Goal: Transaction & Acquisition: Book appointment/travel/reservation

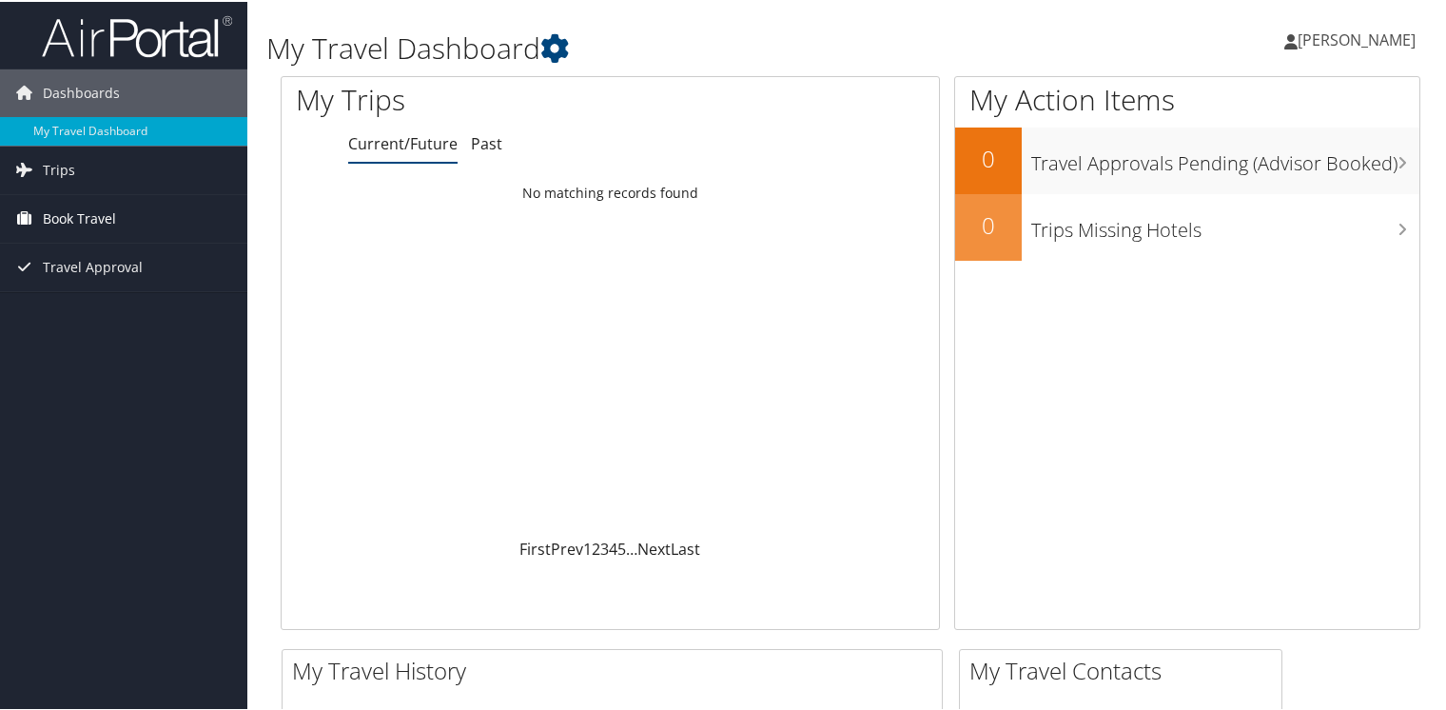
click at [92, 215] on span "Book Travel" at bounding box center [79, 217] width 73 height 48
click at [108, 356] on span "Travel Approval" at bounding box center [93, 351] width 100 height 48
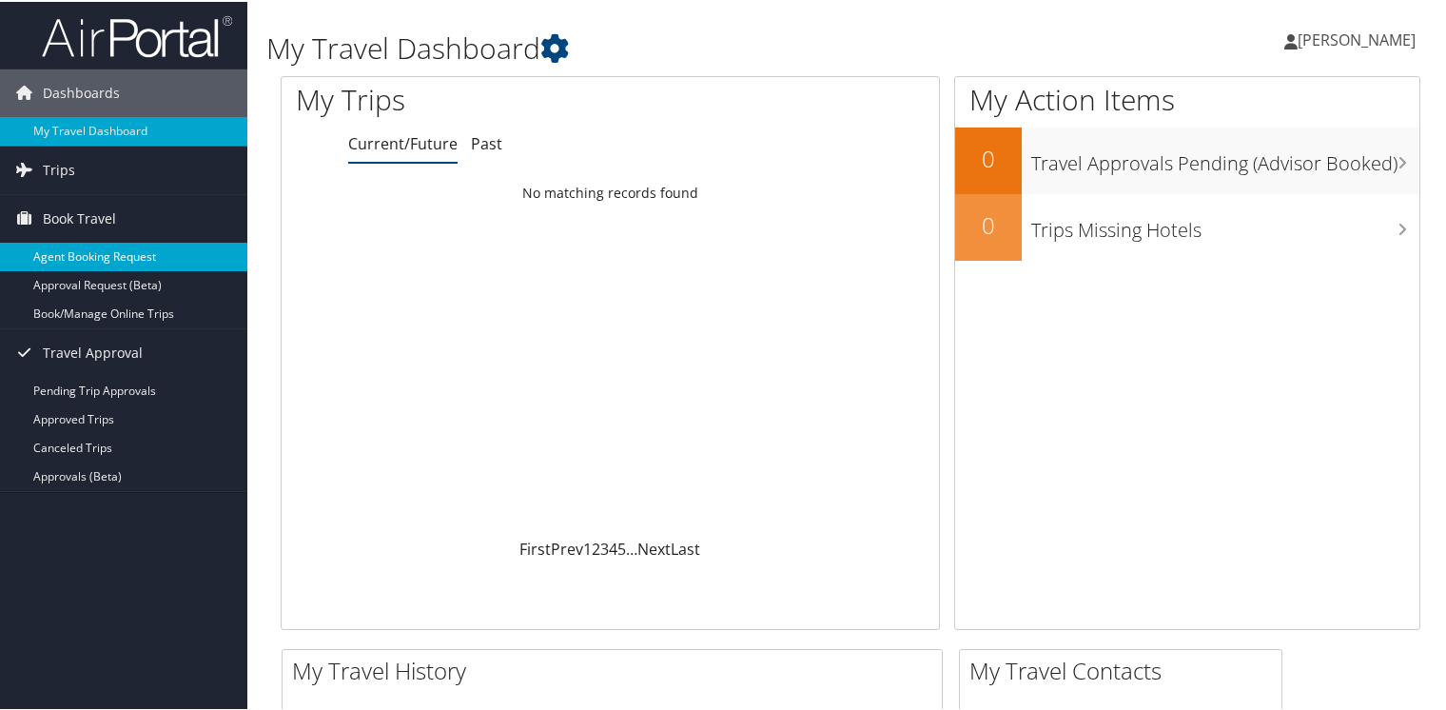
click at [122, 261] on link "Agent Booking Request" at bounding box center [123, 255] width 247 height 29
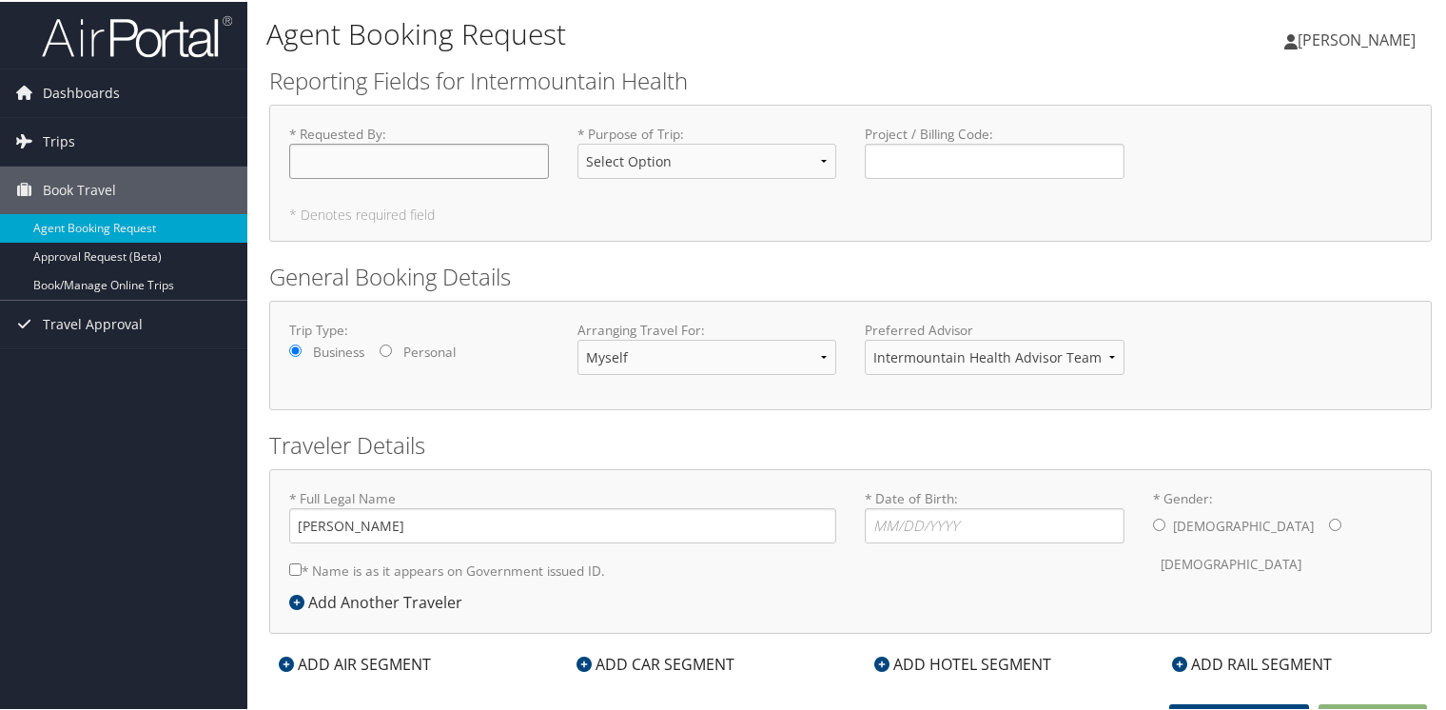
click at [364, 176] on input "* Requested By : Required" at bounding box center [419, 159] width 260 height 35
type input "Raymond O. Mccubrey"
click at [837, 158] on div "* Purpose of Trip : Select Option 3rd Party Reimbursable Business CME Conf or E…" at bounding box center [707, 157] width 288 height 69
click at [815, 158] on select "Select Option 3rd Party Reimbursable Business CME Conf or Education Groups Pers…" at bounding box center [708, 159] width 260 height 35
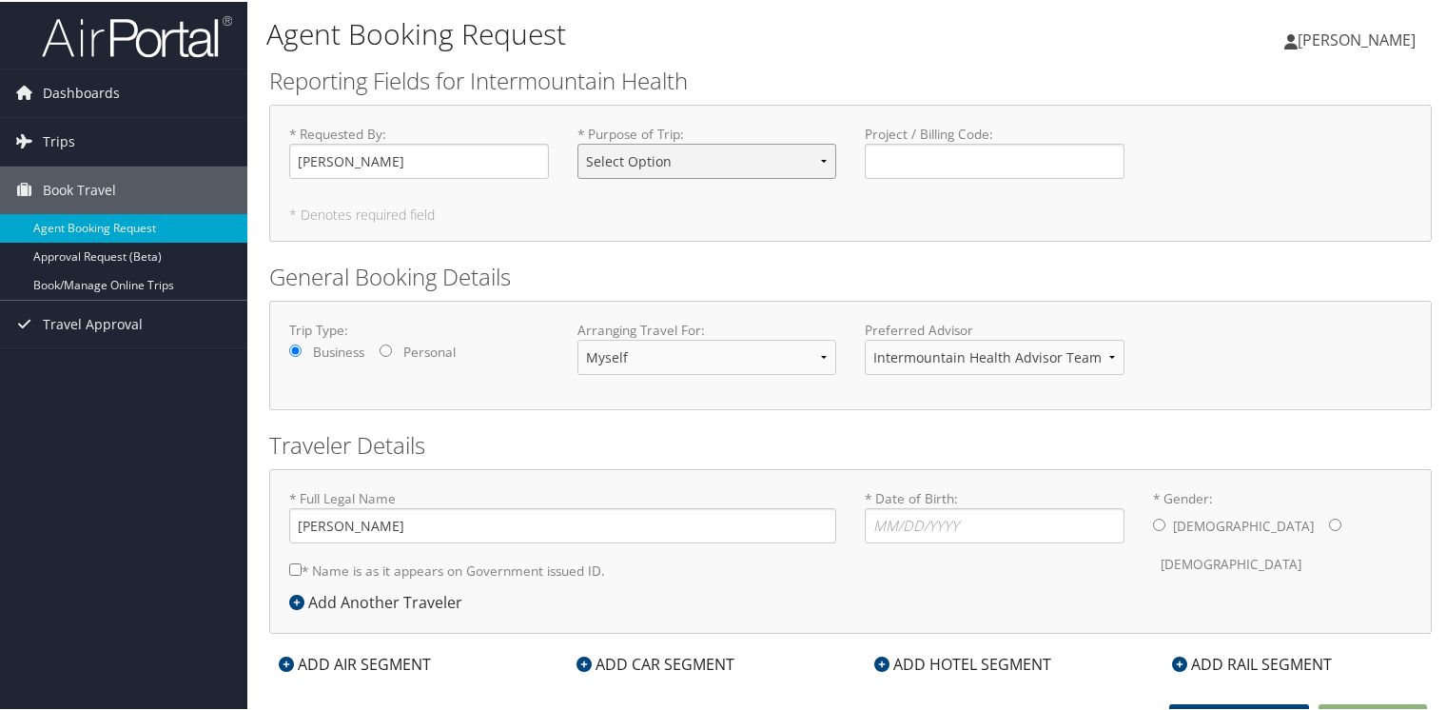
select select "Business"
click at [578, 142] on select "Select Option 3rd Party Reimbursable Business CME Conf or Education Groups Pers…" at bounding box center [708, 159] width 260 height 35
click at [950, 169] on input "Project / Billing Code : Required" at bounding box center [995, 159] width 260 height 35
click at [890, 523] on input "* Date of Birth: Invalid Date" at bounding box center [995, 523] width 260 height 35
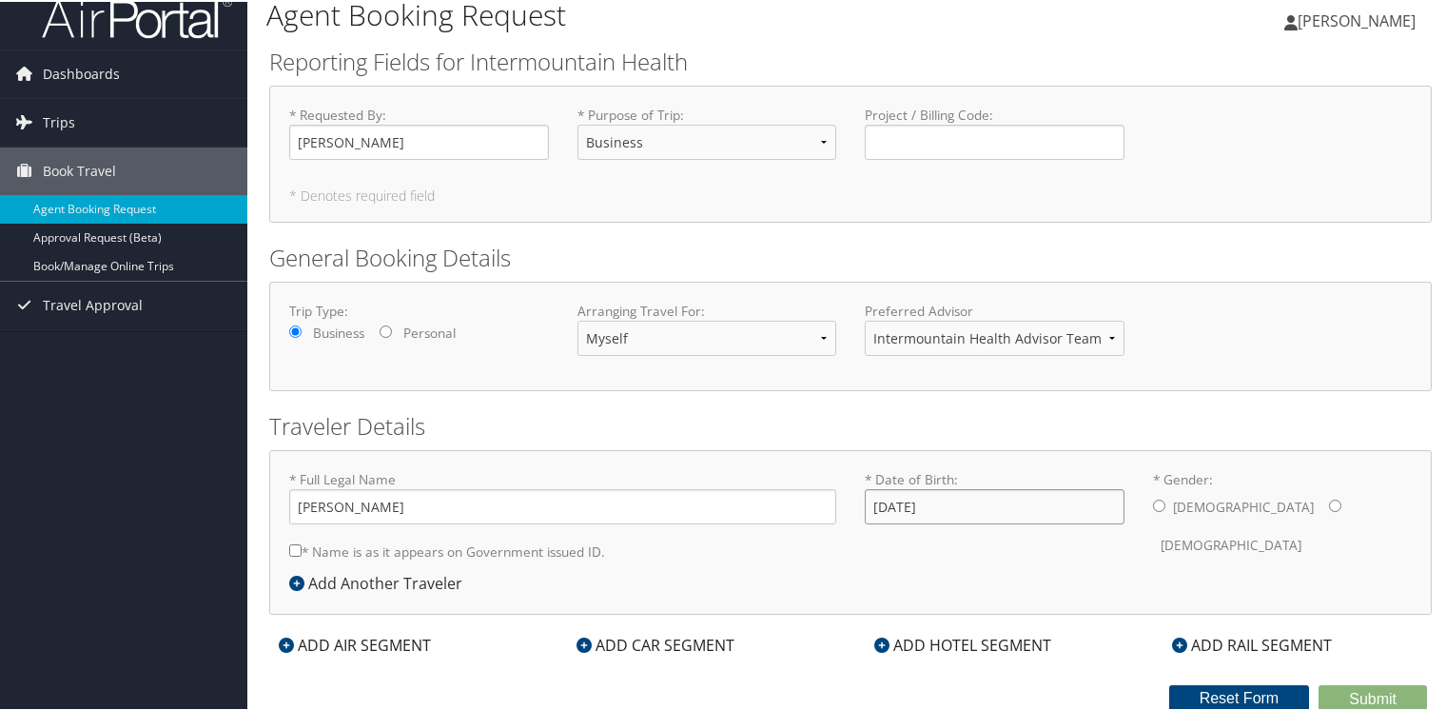
type input "04/11/1977"
click at [1158, 505] on input "* Gender: Male Female" at bounding box center [1159, 504] width 12 height 12
radio input "true"
click at [375, 635] on div "ADD AIR SEGMENT" at bounding box center [354, 643] width 171 height 23
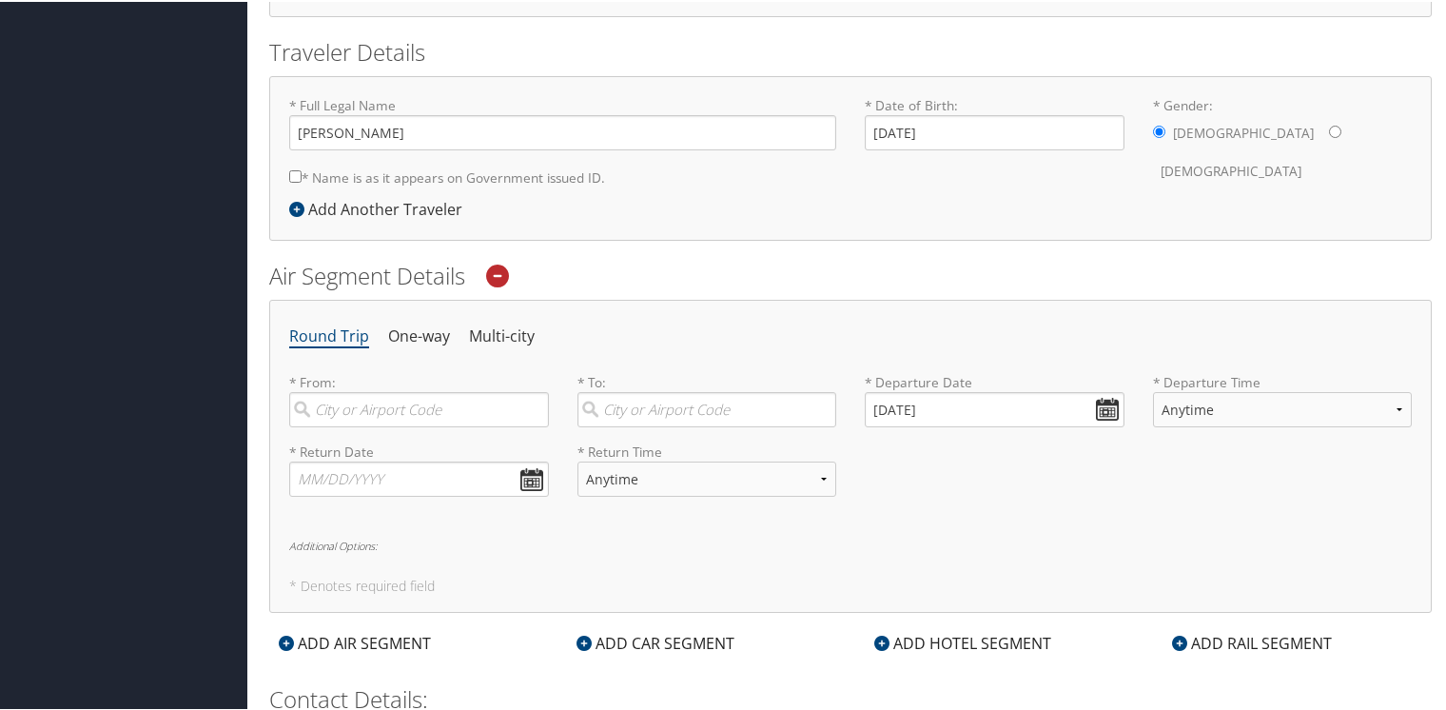
scroll to position [400, 0]
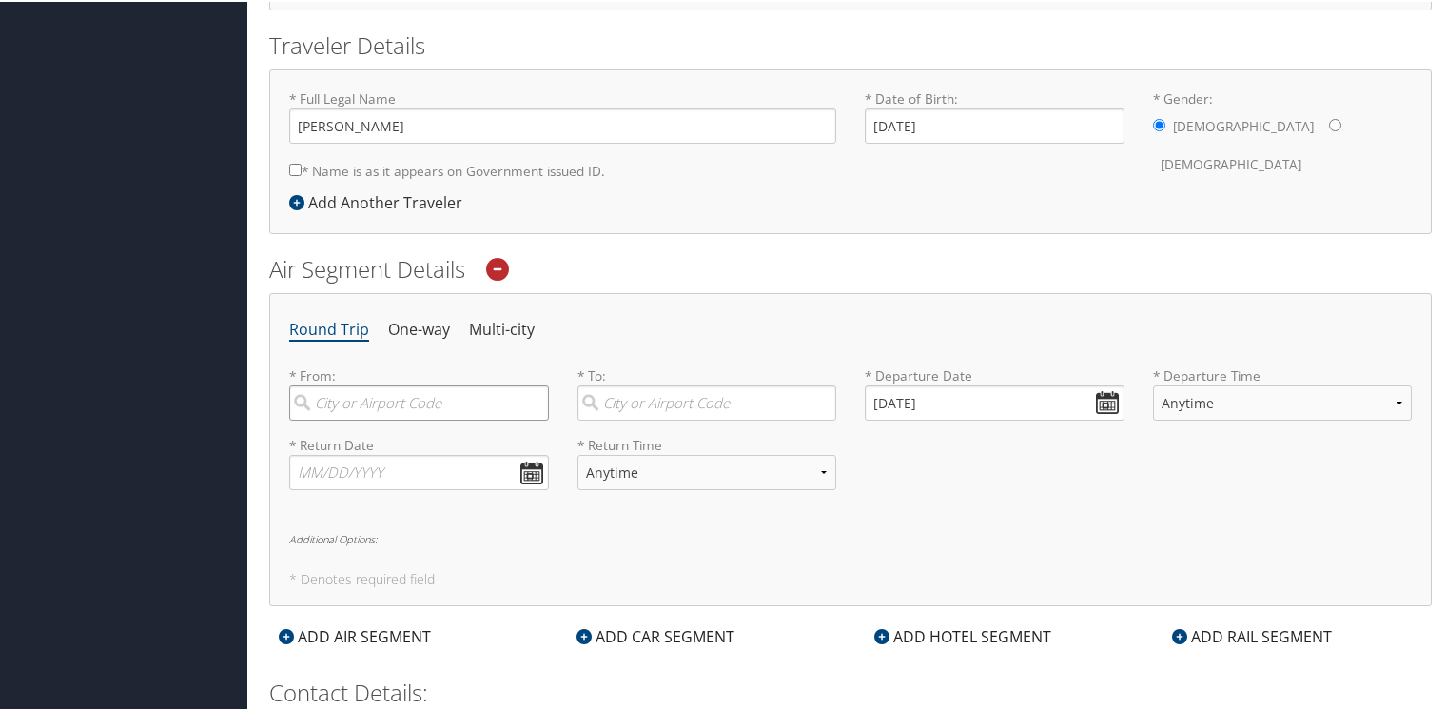
click at [402, 405] on input "search" at bounding box center [419, 400] width 260 height 35
click at [413, 477] on div "City" at bounding box center [422, 489] width 234 height 25
click at [413, 419] on input "Salt L" at bounding box center [419, 400] width 260 height 35
type input "Salt Lake City (SLC Utah)"
click at [1101, 399] on input "09/08/2025" at bounding box center [995, 400] width 260 height 35
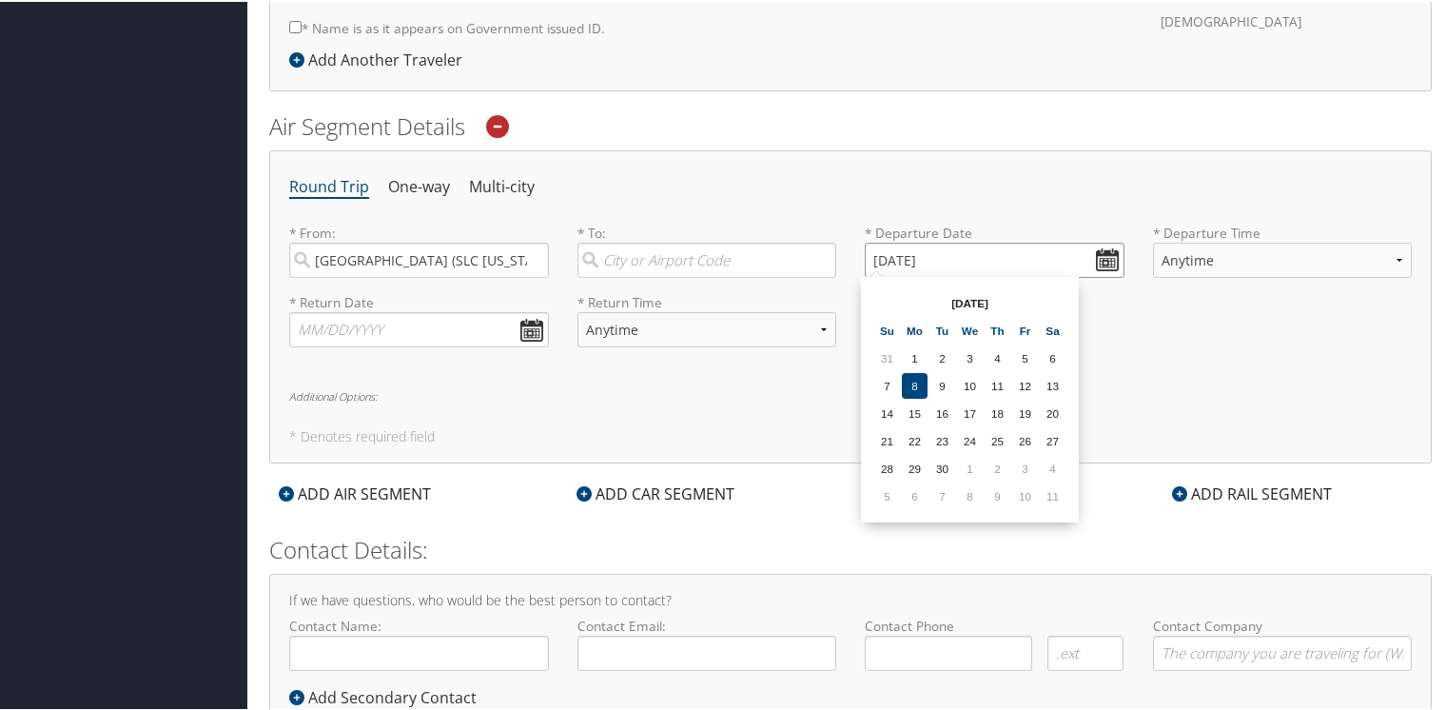
scroll to position [510, 0]
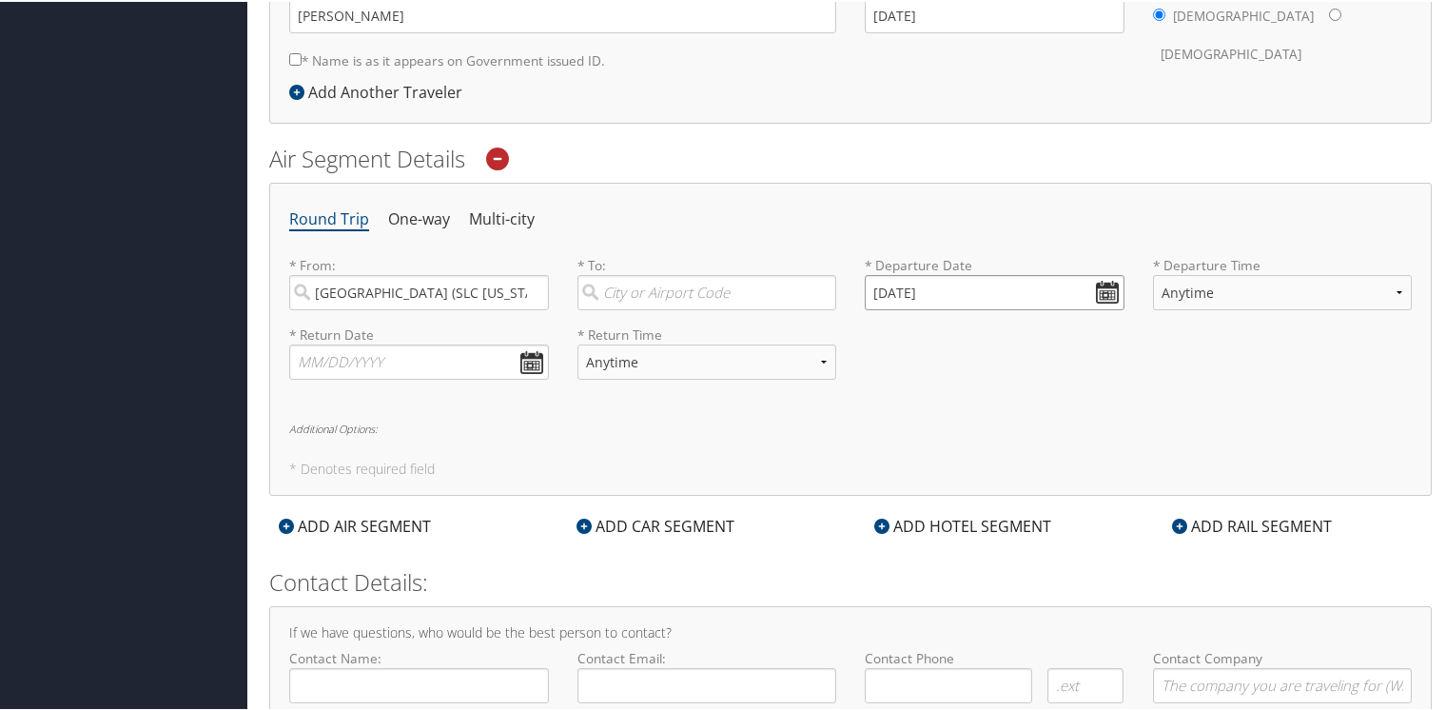
drag, startPoint x: 963, startPoint y: 288, endPoint x: 837, endPoint y: 284, distance: 125.7
click at [837, 284] on div "* From: Salt Lake City (SLC Utah) Required * To: Required * Departure Date 09/0…" at bounding box center [850, 288] width 1151 height 69
click at [1093, 292] on input "Invalid date" at bounding box center [995, 290] width 260 height 35
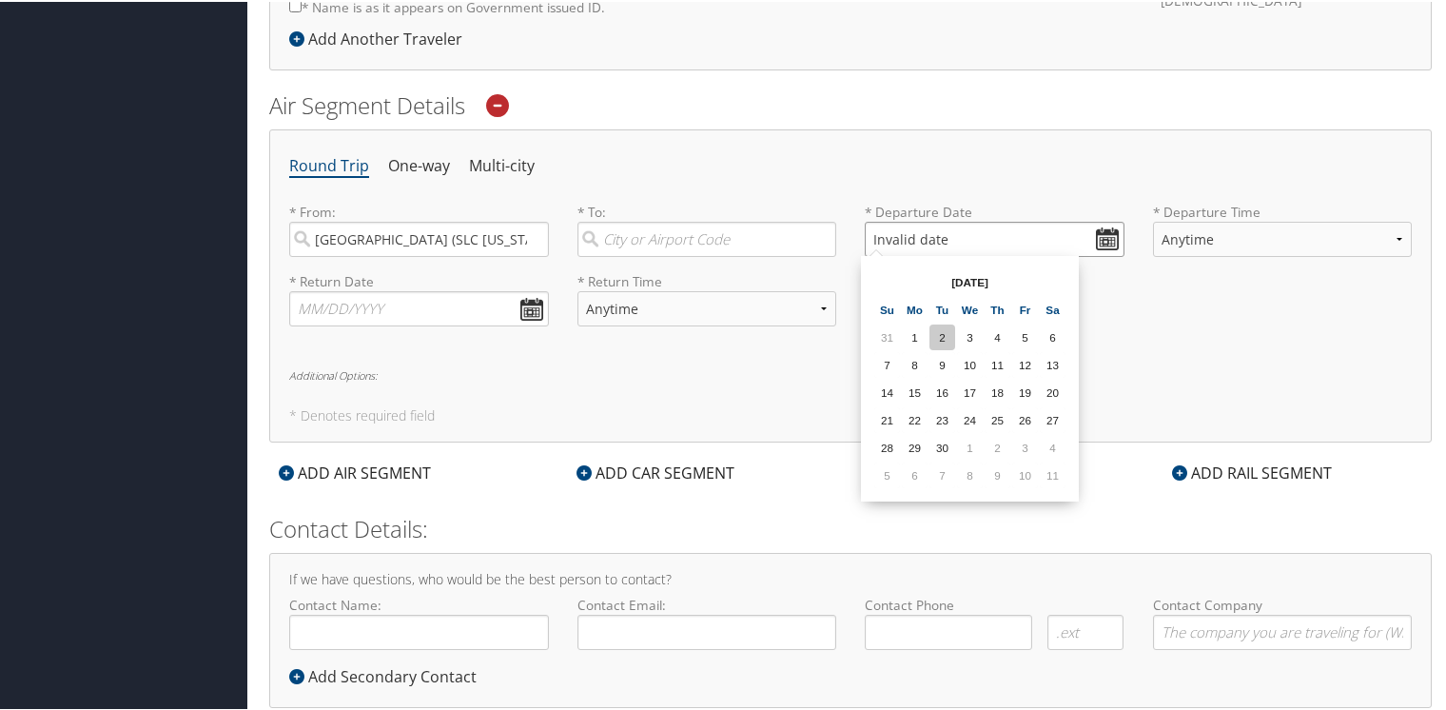
scroll to position [605, 0]
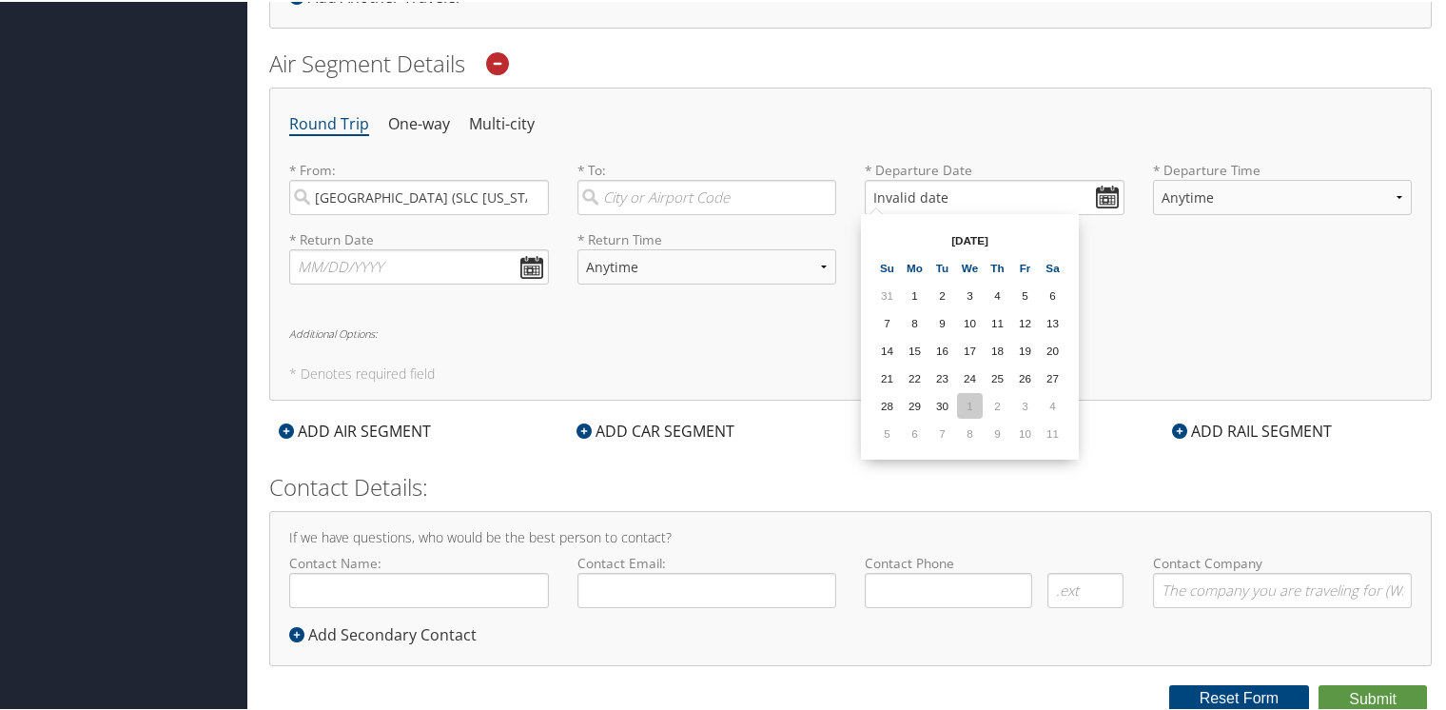
click at [957, 403] on td "1" at bounding box center [970, 404] width 26 height 26
click at [1090, 192] on input "10/01/2025" at bounding box center [995, 195] width 260 height 35
click at [1209, 343] on div "Round Trip One-way Multi-city * From: Salt Lake City (SLC Utah) Required * To: …" at bounding box center [850, 242] width 1163 height 313
click at [954, 192] on input "10/01/2025" at bounding box center [995, 195] width 260 height 35
click at [948, 261] on div "* Return Date Dates must be valid * Return Time Anytime Early Morning (5AM-7AM)…" at bounding box center [850, 262] width 1151 height 69
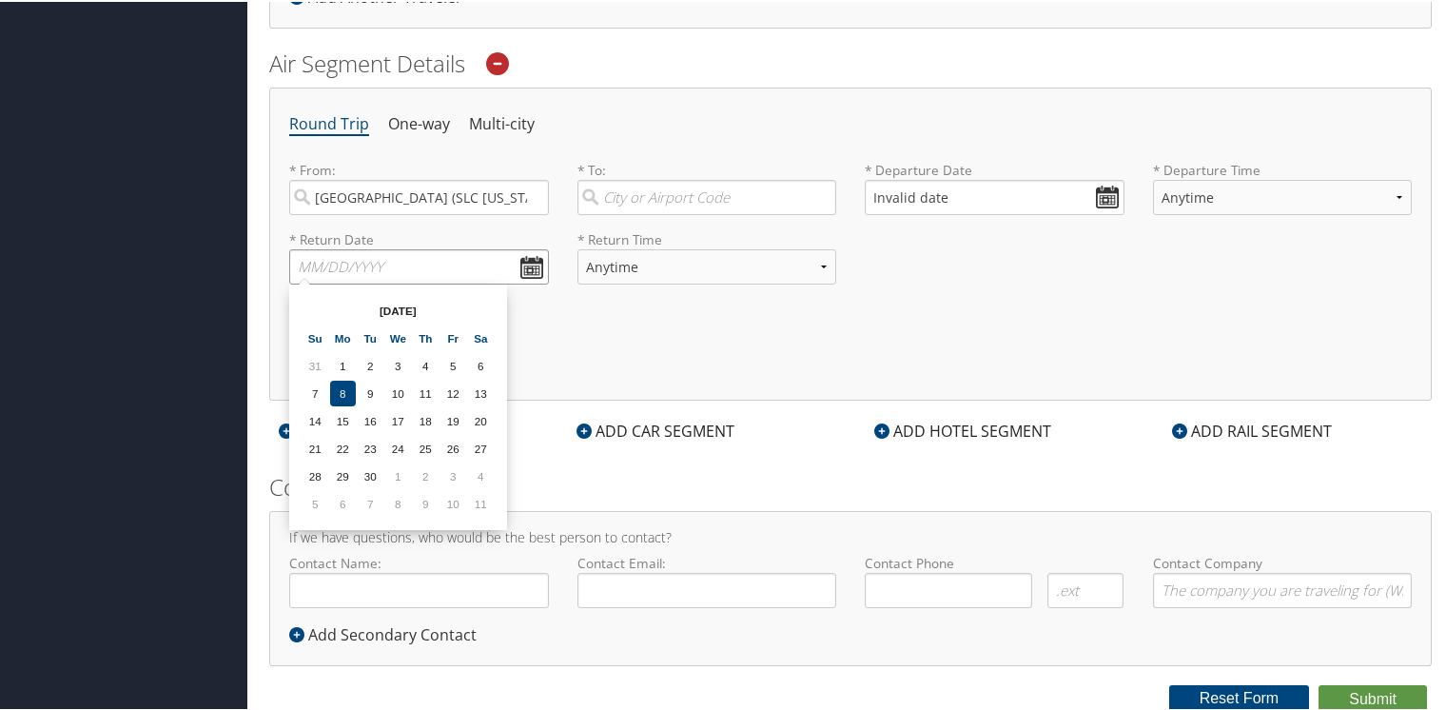
click at [351, 265] on input "text" at bounding box center [419, 264] width 260 height 35
click at [955, 194] on input "Invalid date" at bounding box center [995, 195] width 260 height 35
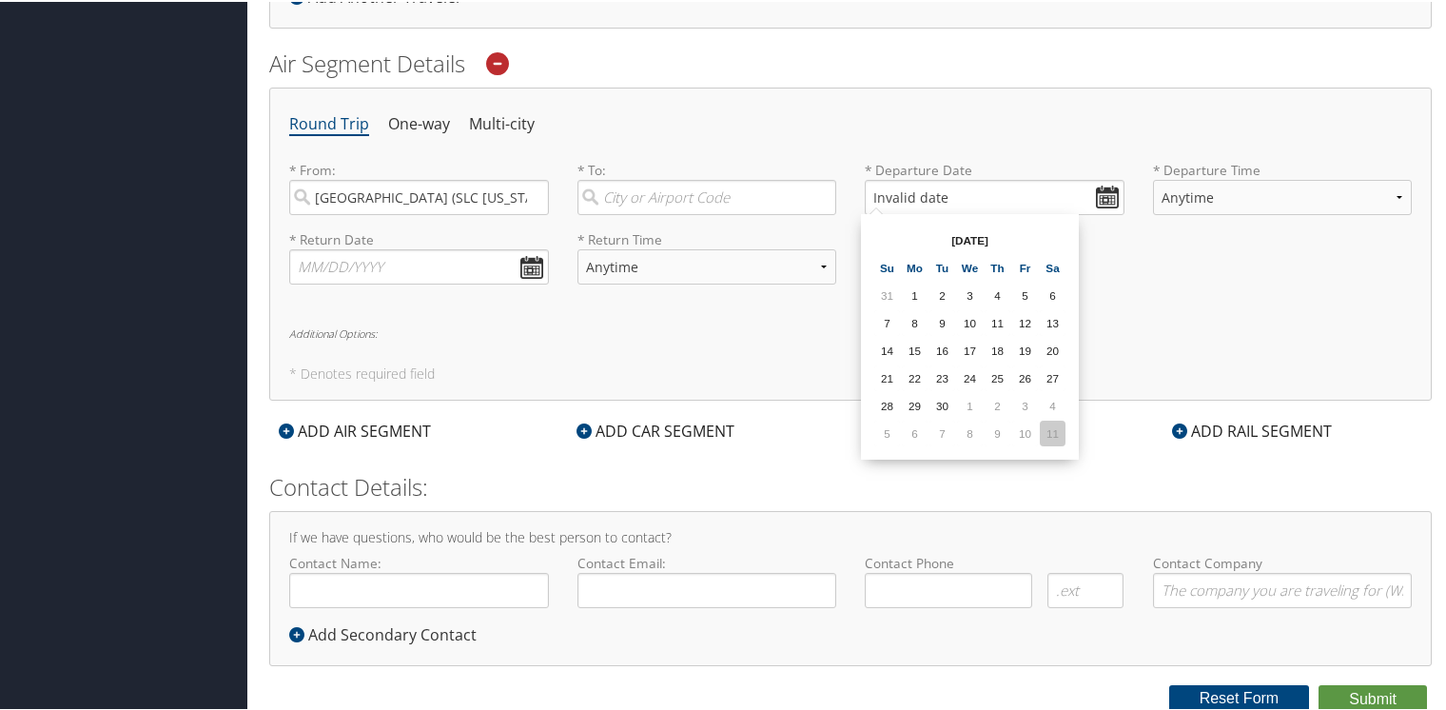
click at [1055, 425] on td "11" at bounding box center [1053, 432] width 26 height 26
click at [904, 196] on input "10/11/2025" at bounding box center [995, 195] width 260 height 35
click at [1107, 200] on input "10/01/2025" at bounding box center [995, 195] width 260 height 35
click at [917, 402] on td "27" at bounding box center [915, 404] width 26 height 26
type input "10/27/2025"
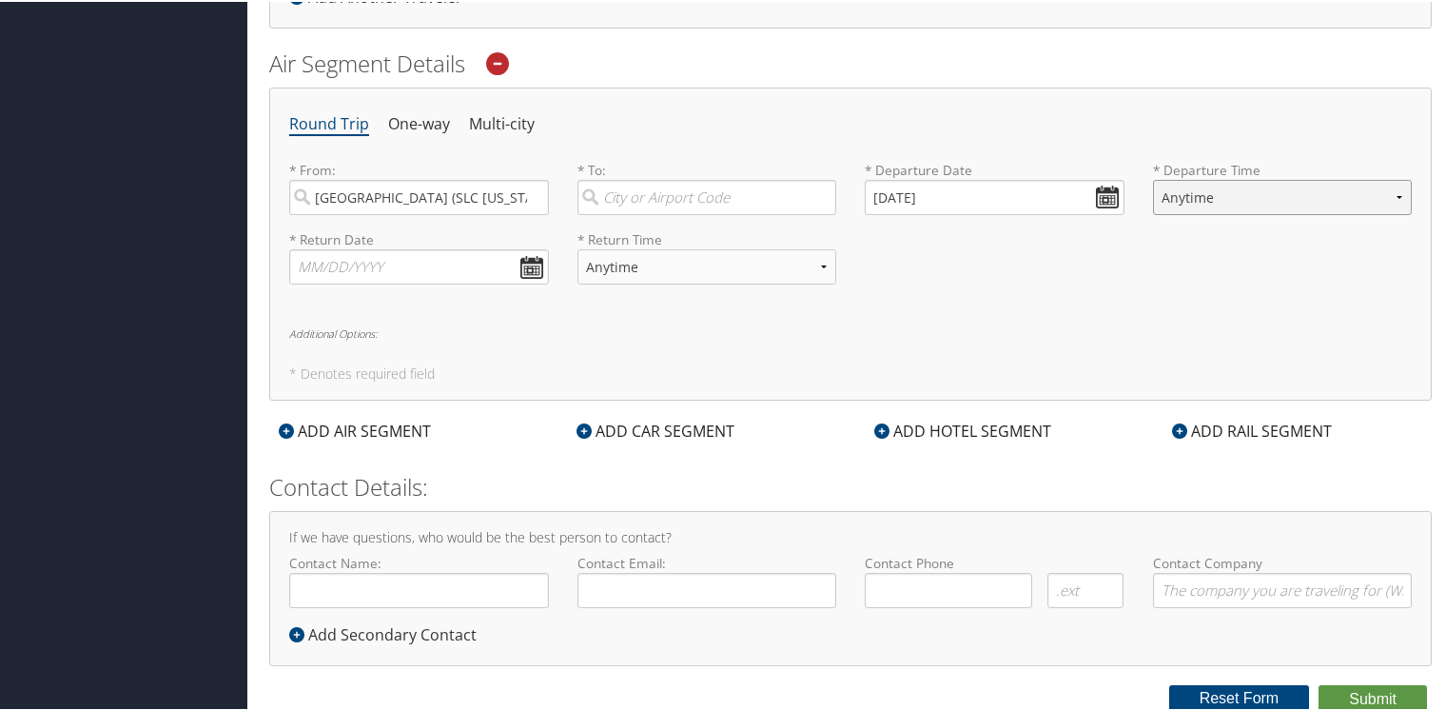
click at [1310, 196] on select "Anytime Early Morning (5AM-7AM) Morning (7AM-12PM) Afternoon (12PM-5PM) Evening…" at bounding box center [1283, 195] width 260 height 35
click at [1097, 206] on input "10/27/2025" at bounding box center [995, 195] width 260 height 35
click at [1114, 139] on div "Round Trip One-way Multi-city * From: Salt Lake City (SLC Utah) Required * To: …" at bounding box center [850, 242] width 1163 height 313
click at [1222, 194] on select "Anytime Early Morning (5AM-7AM) Morning (7AM-12PM) Afternoon (12PM-5PM) Evening…" at bounding box center [1283, 195] width 260 height 35
select select "7AM-12PM"
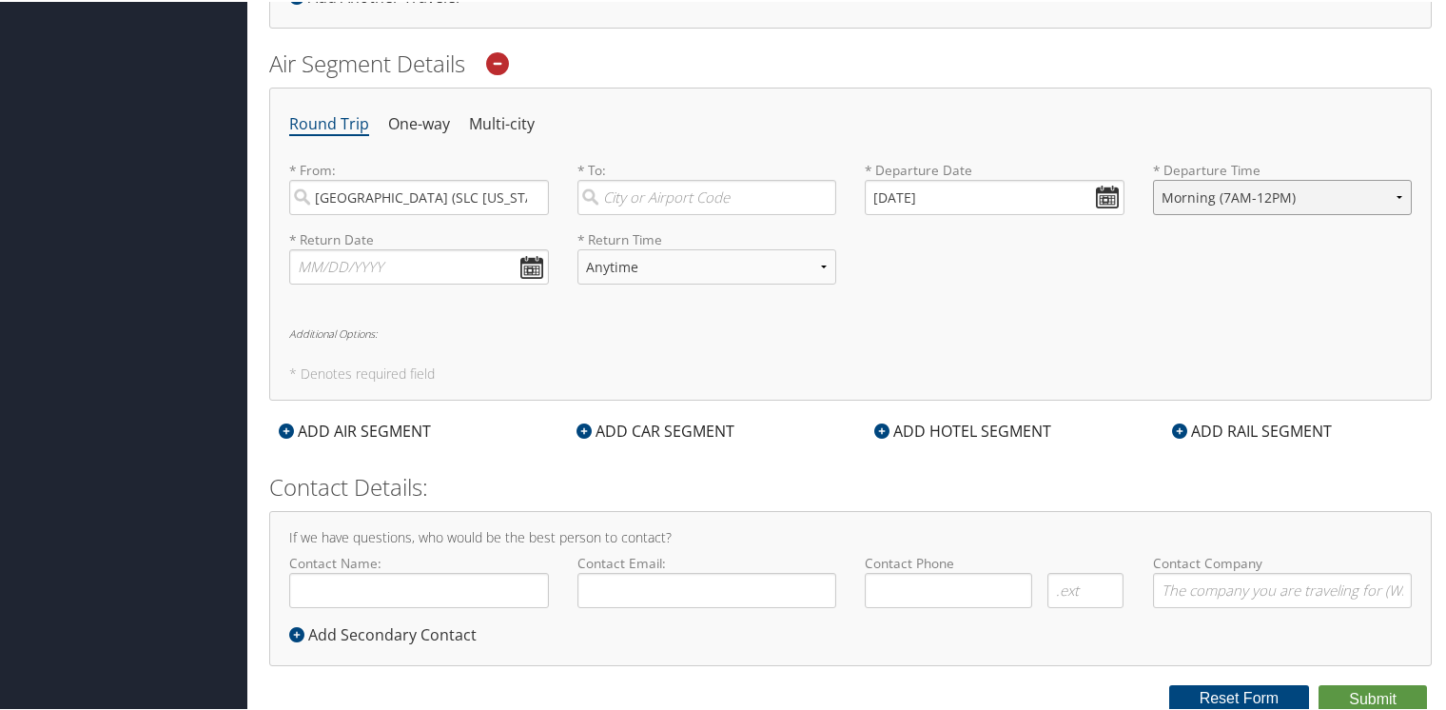
click at [1153, 178] on select "Anytime Early Morning (5AM-7AM) Morning (7AM-12PM) Afternoon (12PM-5PM) Evening…" at bounding box center [1283, 195] width 260 height 35
click at [457, 266] on input "text" at bounding box center [419, 264] width 260 height 35
type input "10/30/2025"
click at [738, 268] on select "Anytime Early Morning (5AM-7AM) Morning (7AM-12PM) Afternoon (12PM-5PM) Evening…" at bounding box center [708, 264] width 260 height 35
select select "12PM-5PM"
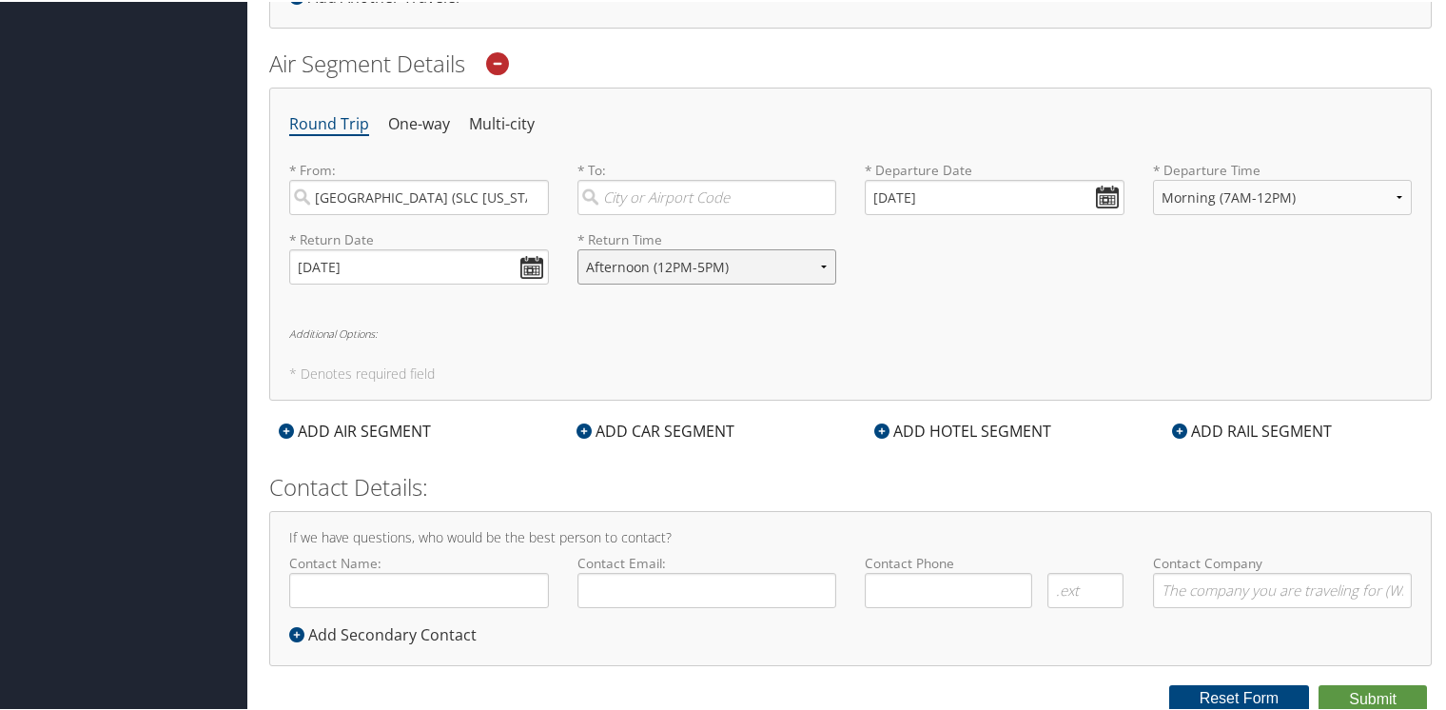
click at [578, 247] on select "Anytime Early Morning (5AM-7AM) Morning (7AM-12PM) Afternoon (12PM-5PM) Evening…" at bounding box center [708, 264] width 260 height 35
click at [426, 590] on input "Contact Name:" at bounding box center [419, 588] width 260 height 35
type input "Raymond O. McCubrey"
type input "raymond.mccubrey@imail.org"
type input "(205) 480-3930"
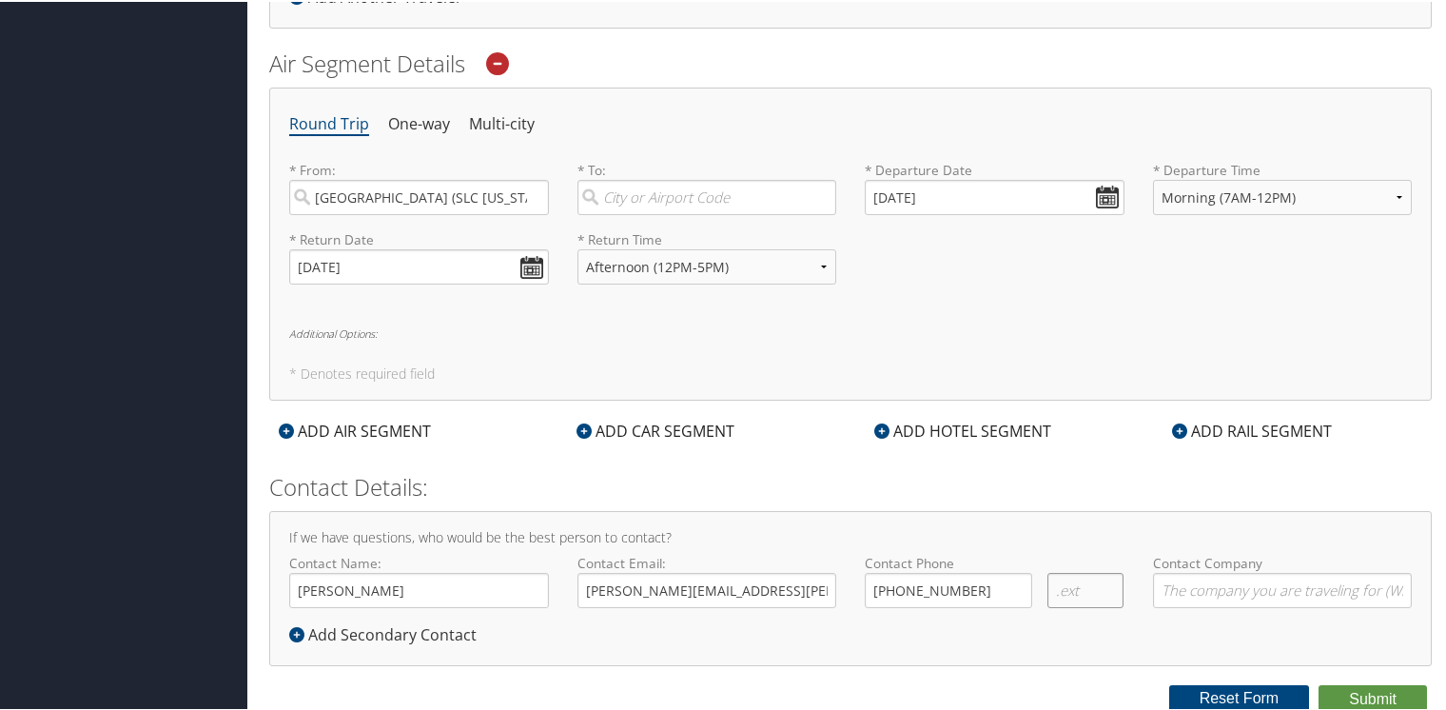
click at [1091, 591] on input "text" at bounding box center [1086, 588] width 76 height 35
click at [1194, 588] on input "Contact Company" at bounding box center [1283, 588] width 260 height 35
click at [1066, 588] on input "text" at bounding box center [1086, 588] width 76 height 35
click at [1184, 585] on input "Contact Company" at bounding box center [1283, 588] width 260 height 35
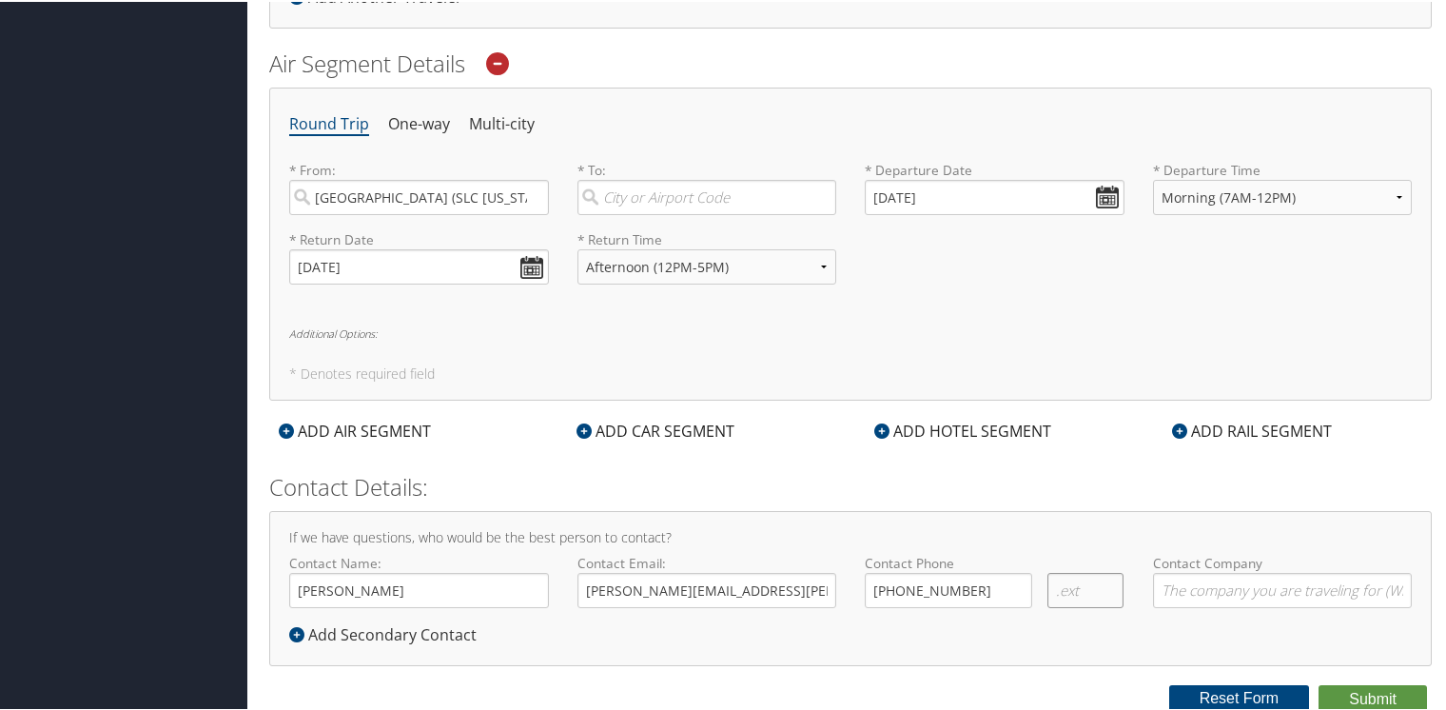
click at [1078, 587] on input "text" at bounding box center [1086, 588] width 76 height 35
click at [1169, 582] on input "Contact Company" at bounding box center [1283, 588] width 260 height 35
type input "Intermountain Health"
click at [1388, 689] on button "Submit" at bounding box center [1373, 697] width 108 height 29
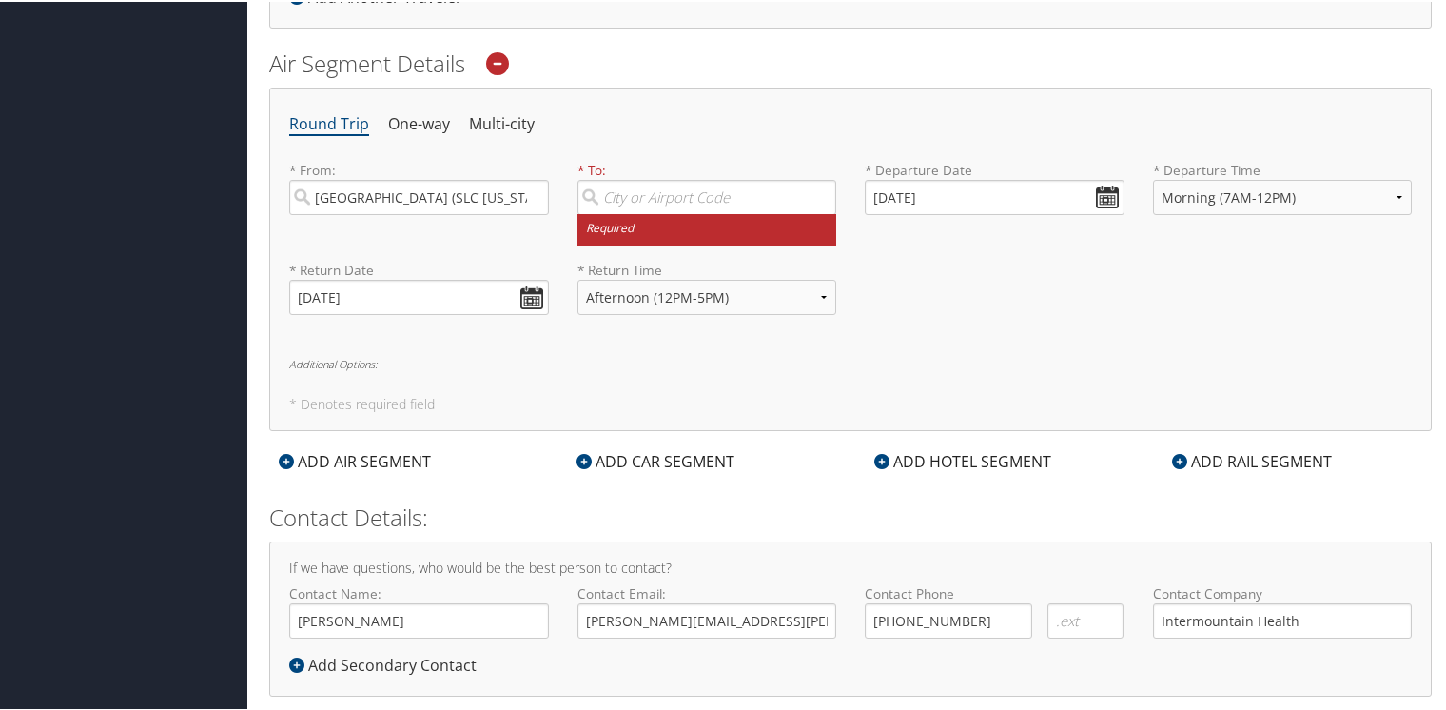
scroll to position [211, 0]
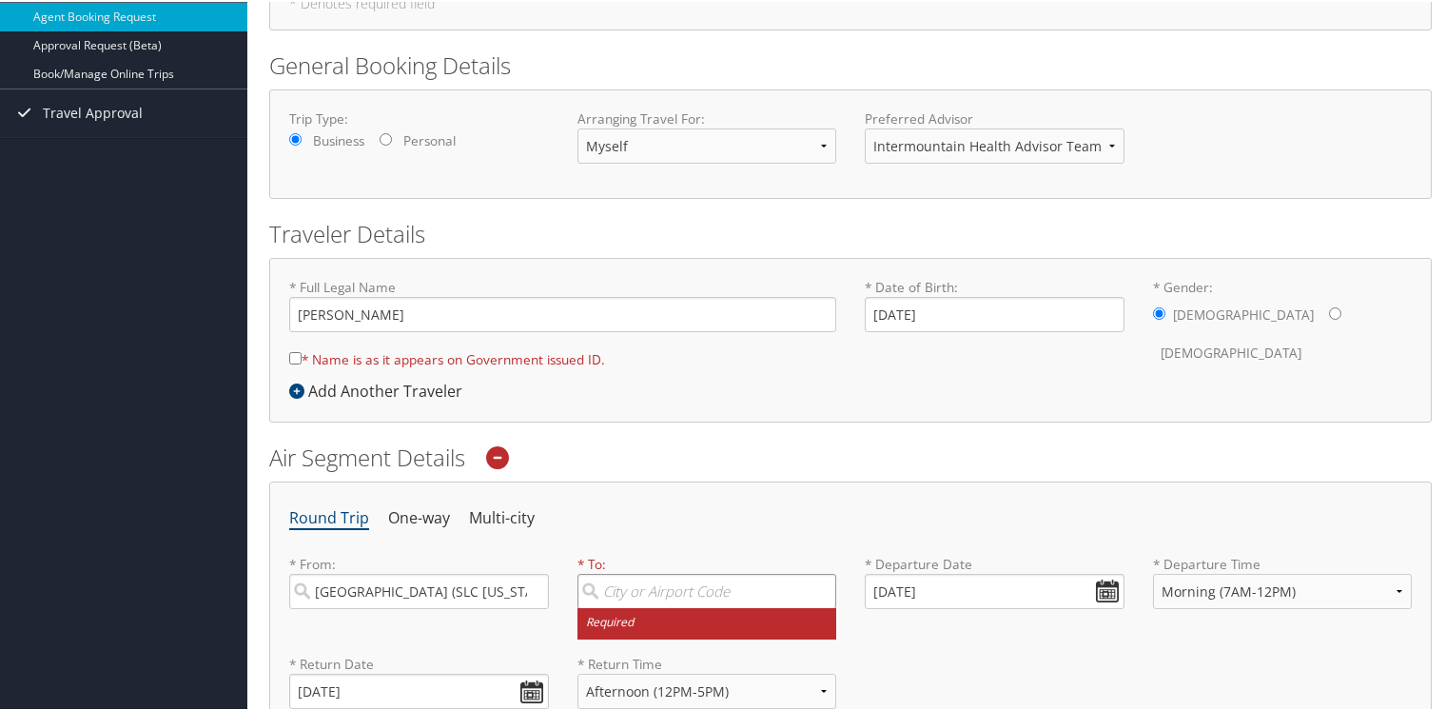
click at [738, 588] on input "search" at bounding box center [708, 589] width 260 height 35
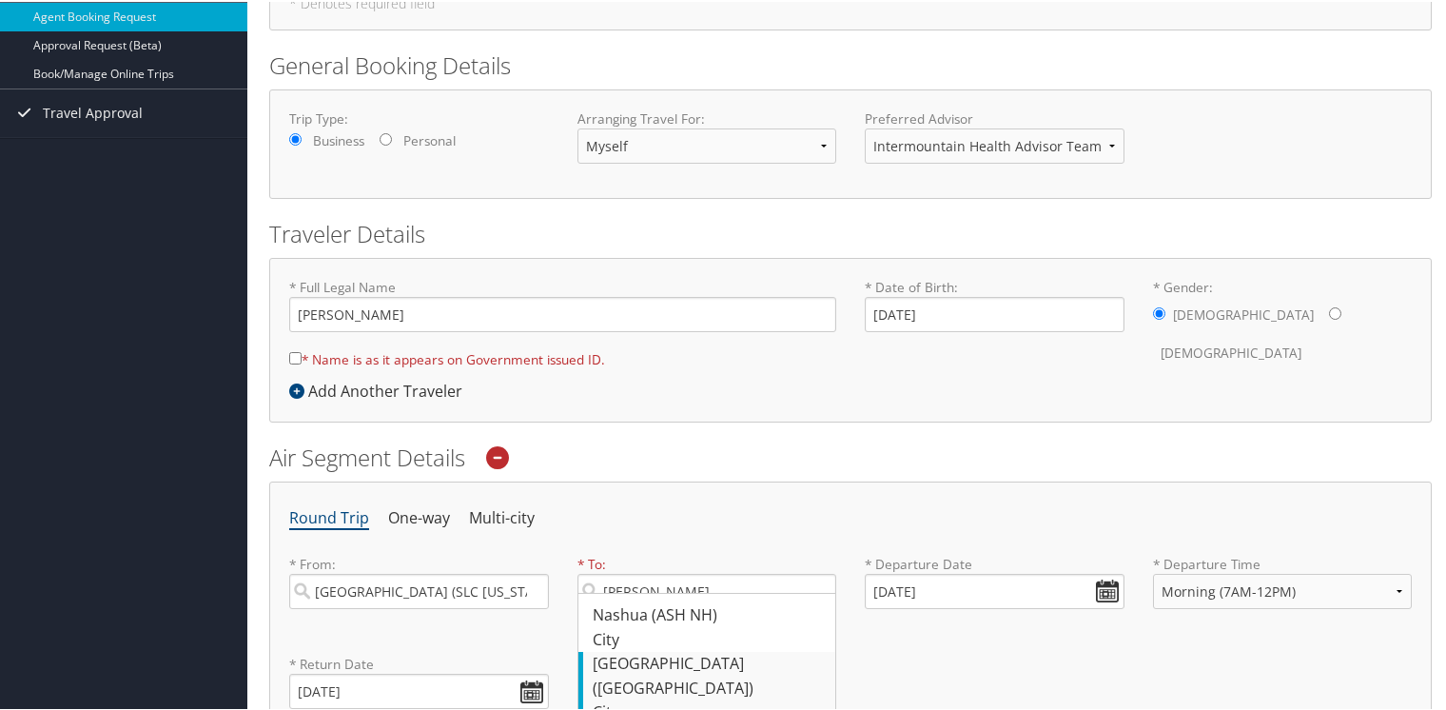
click at [689, 657] on div "Nashville (BNA TN)" at bounding box center [710, 674] width 234 height 49
click at [689, 607] on input "nash" at bounding box center [708, 589] width 260 height 35
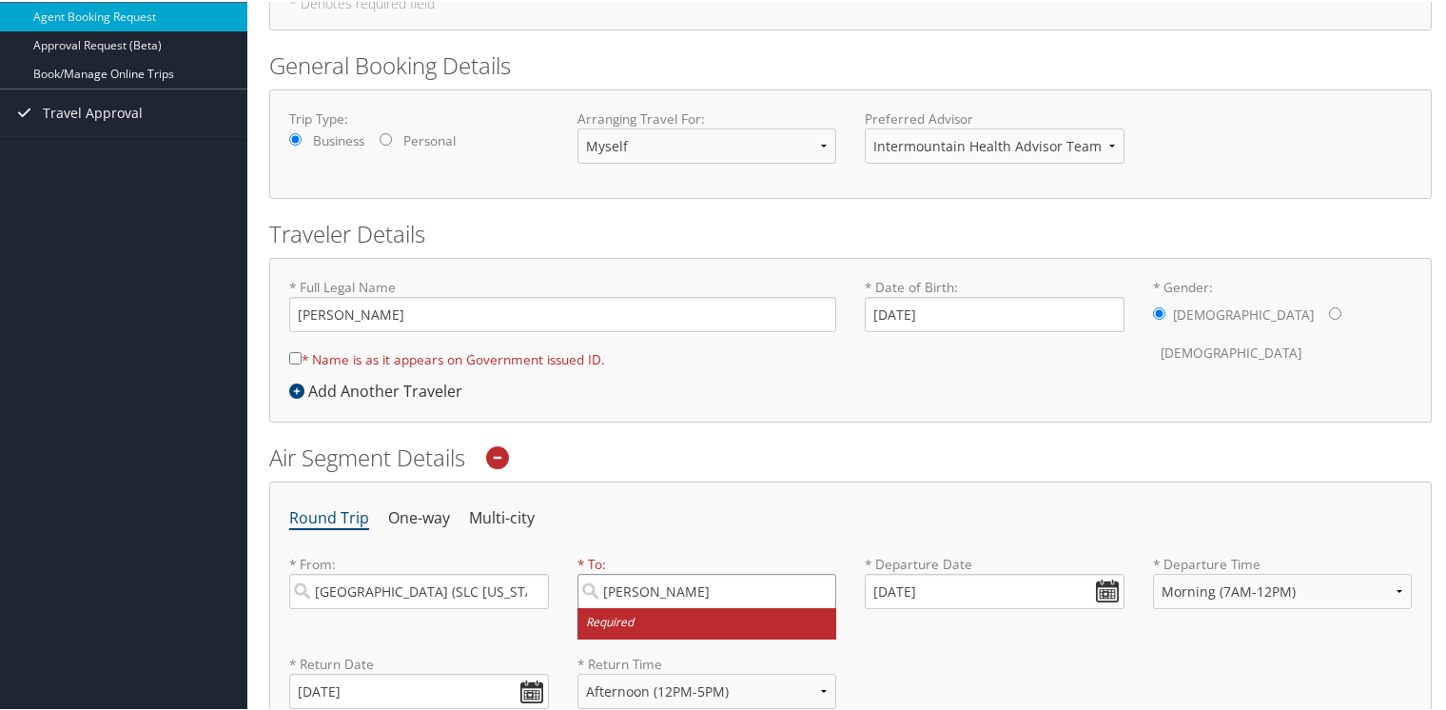
type input "Nashville (BNA TN)"
click at [986, 531] on div "Round Trip One-way Multi-city * From: Salt Lake City (SLC Utah) Required * To: …" at bounding box center [850, 652] width 1163 height 344
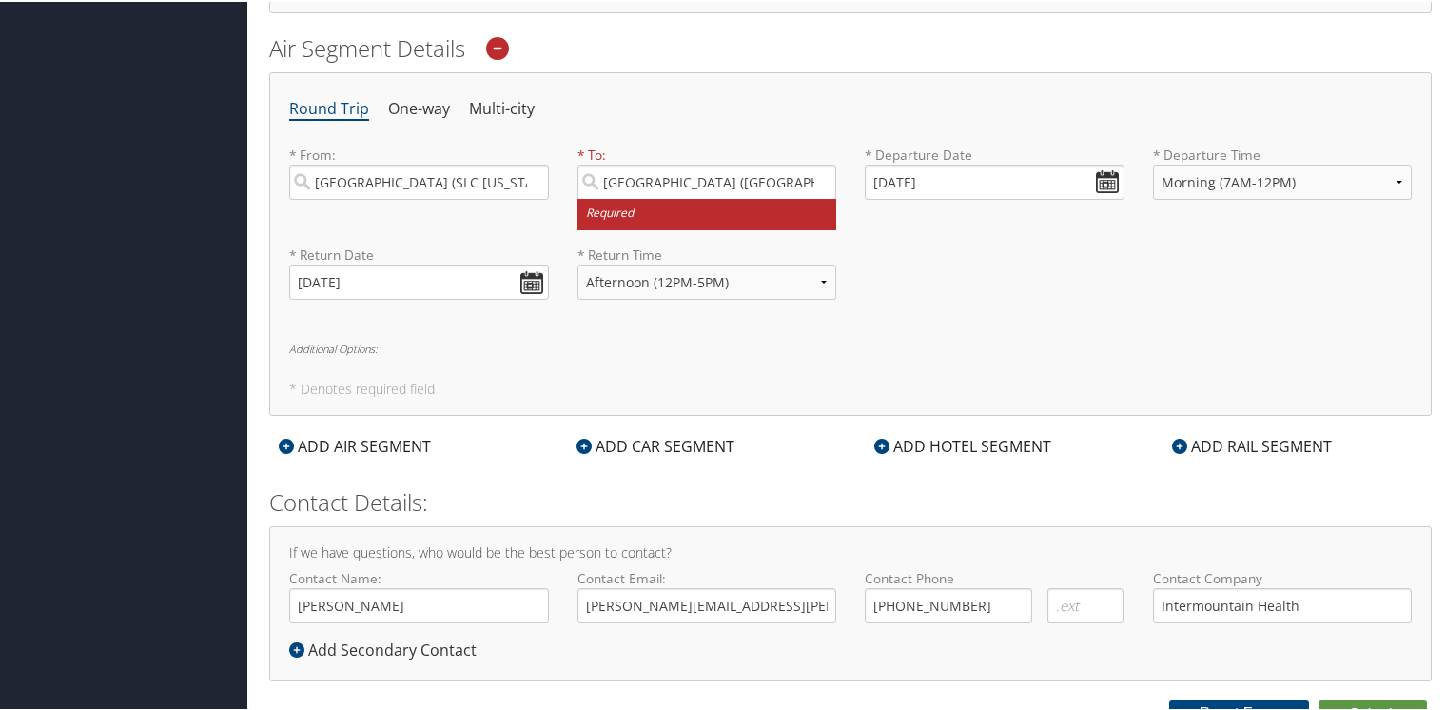
scroll to position [636, 0]
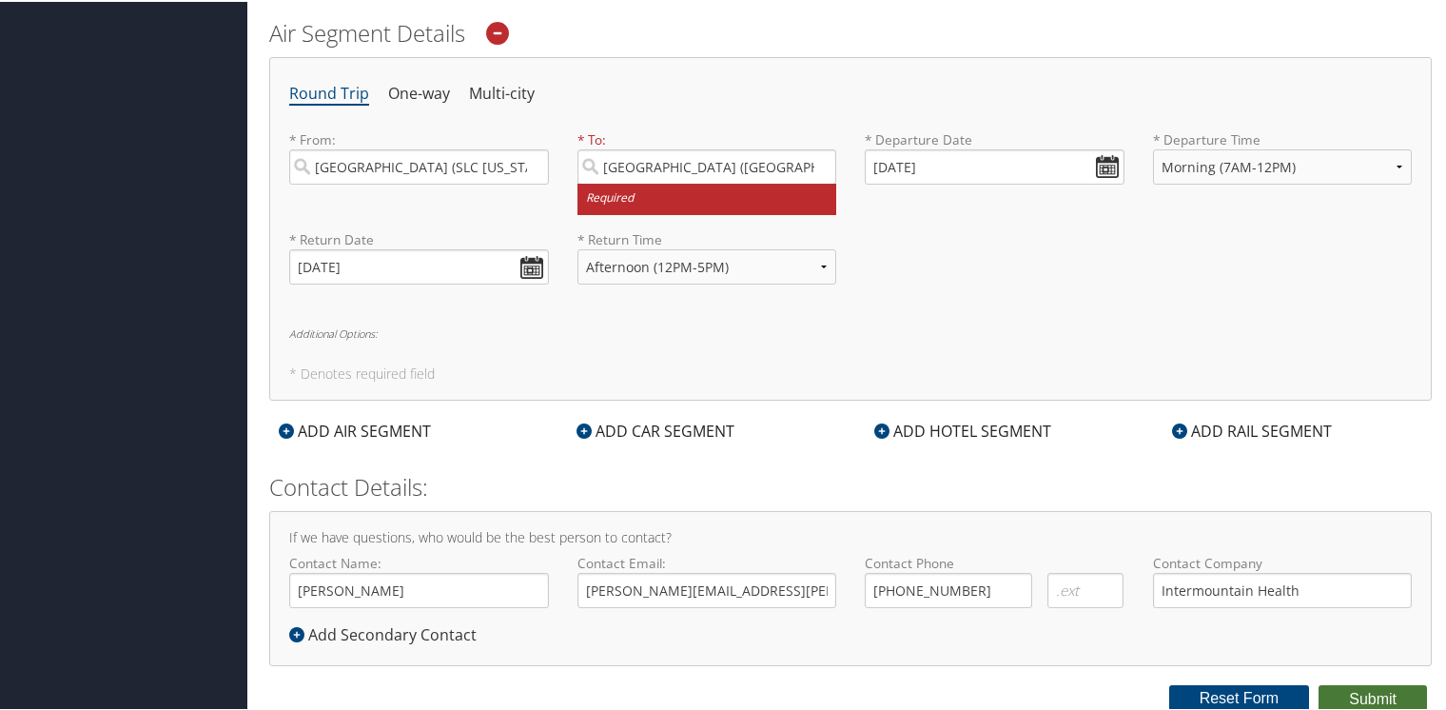
click at [1361, 692] on button "Submit" at bounding box center [1373, 697] width 108 height 29
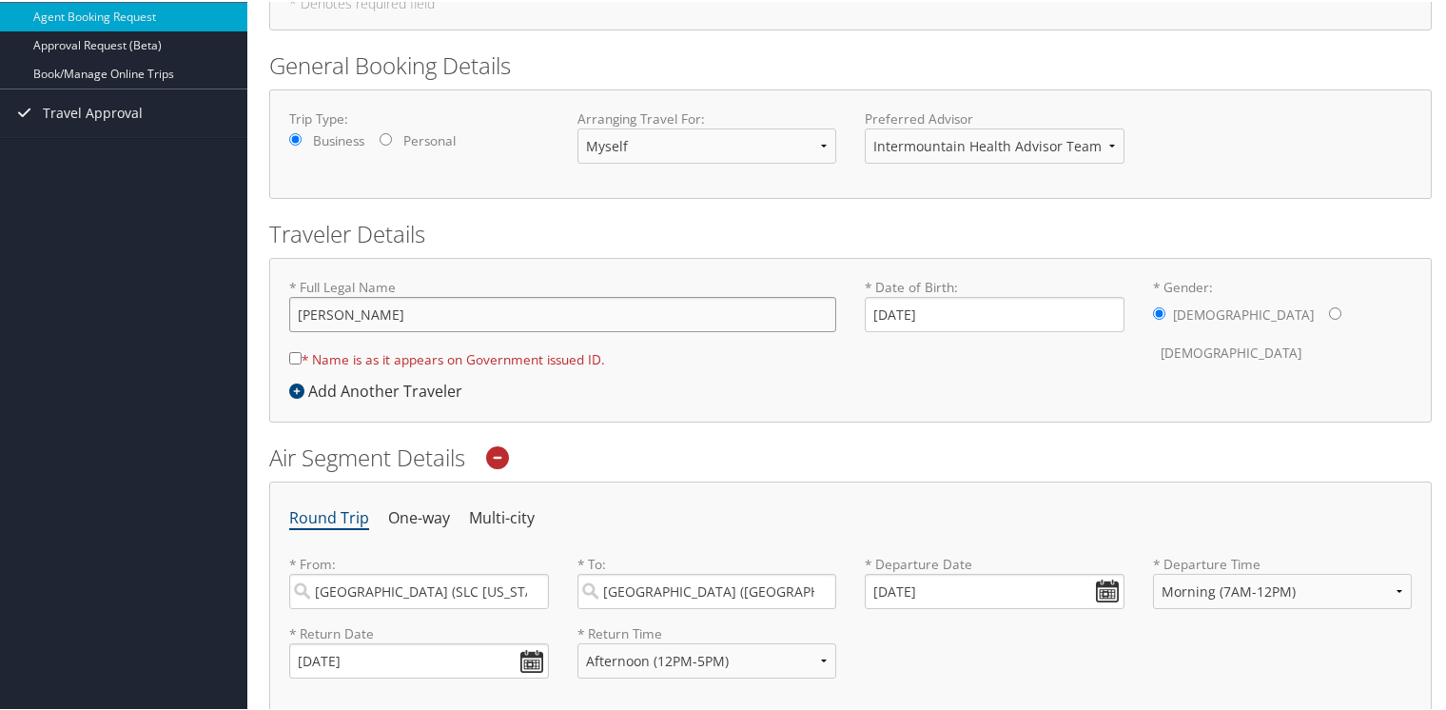
drag, startPoint x: 486, startPoint y: 315, endPoint x: 257, endPoint y: 314, distance: 229.3
click at [257, 314] on div "Agent Booking Request Raymond McCubrey Raymond McCubrey My Settings Travel Agen…" at bounding box center [850, 447] width 1207 height 1317
click at [362, 314] on input "[PERSON_NAME]" at bounding box center [562, 312] width 547 height 35
type input "Raymond Otis McCubrey"
click at [291, 357] on input "* Name is as it appears on Government issued ID." at bounding box center [295, 356] width 12 height 12
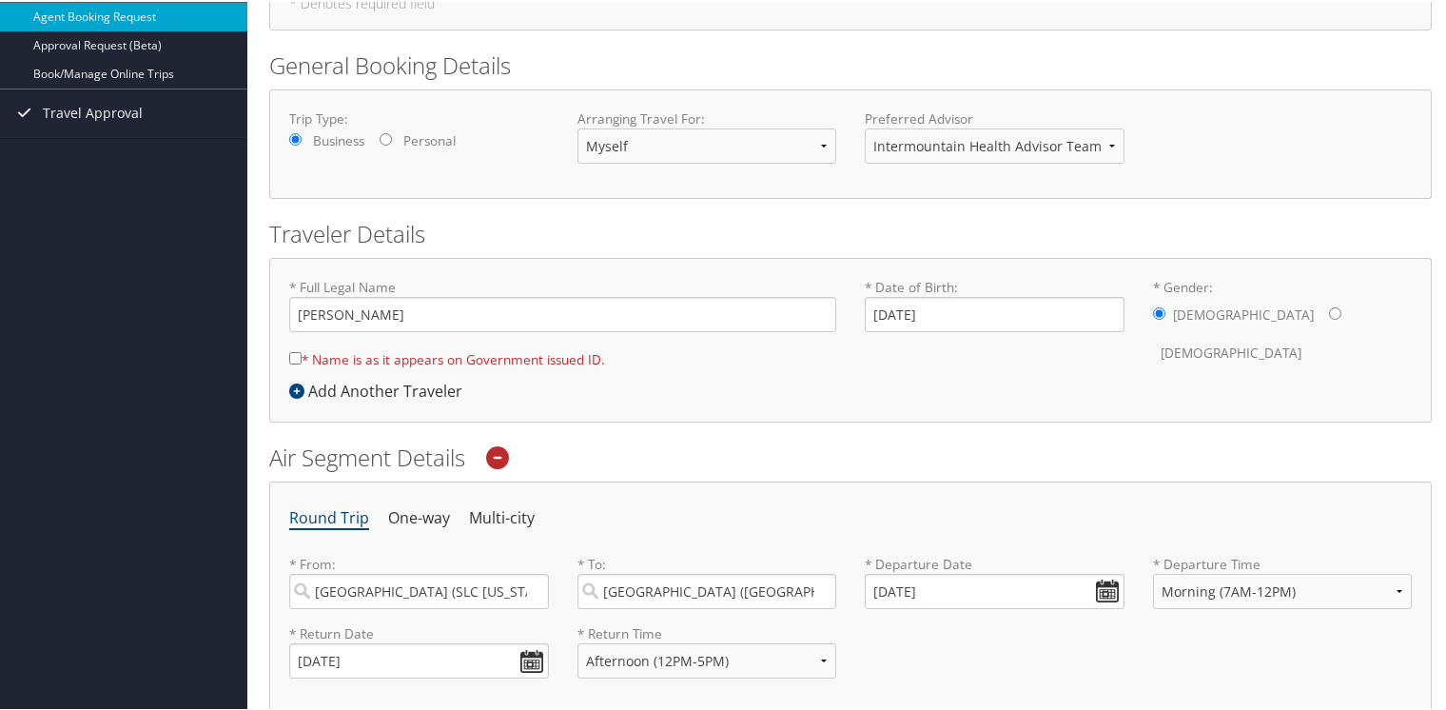
checkbox input "true"
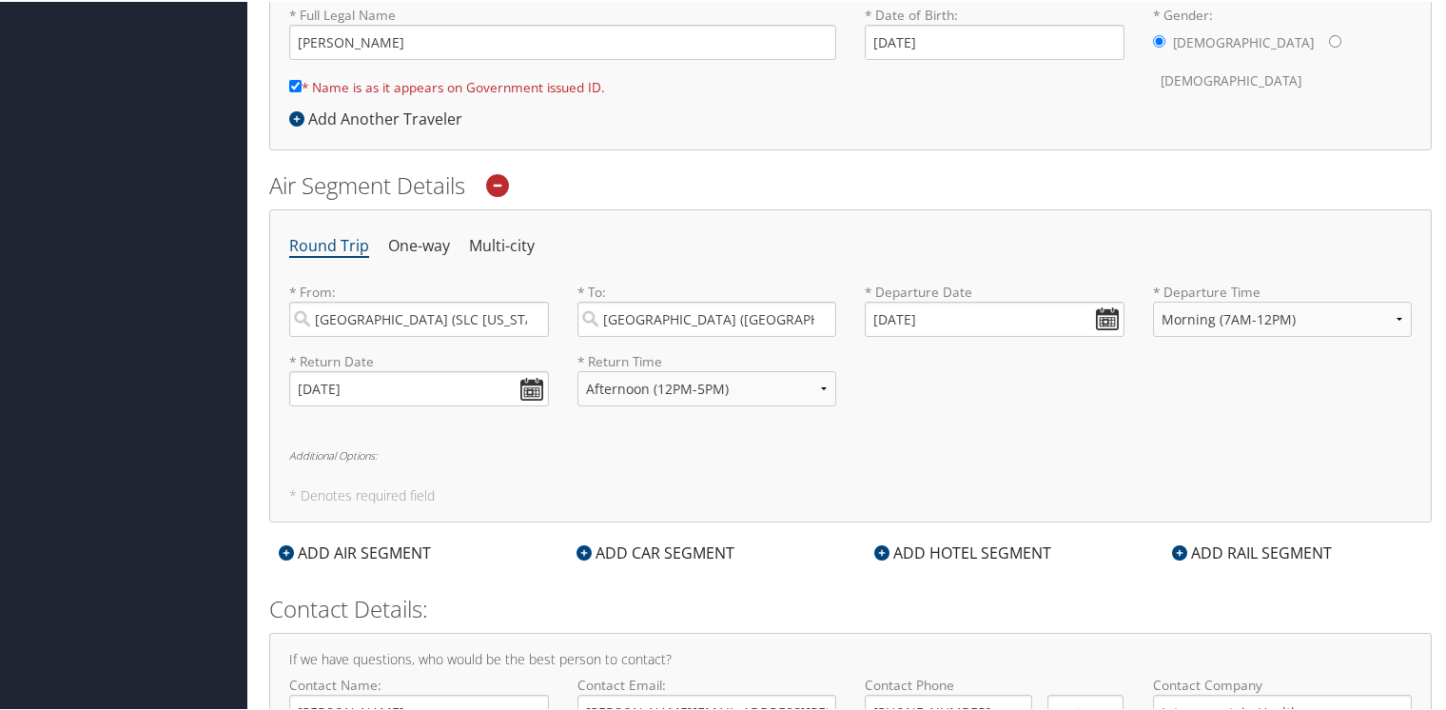
scroll to position [605, 0]
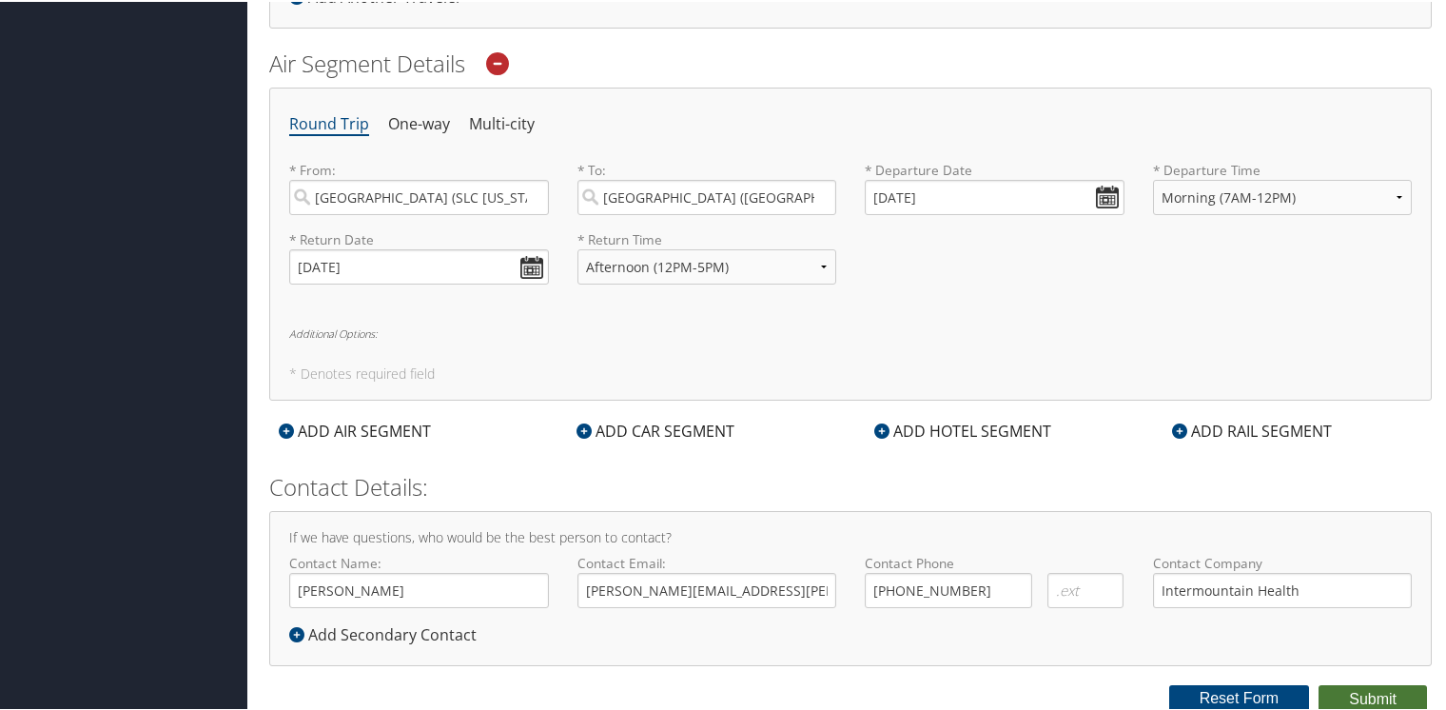
click at [1387, 702] on button "Submit" at bounding box center [1373, 697] width 108 height 29
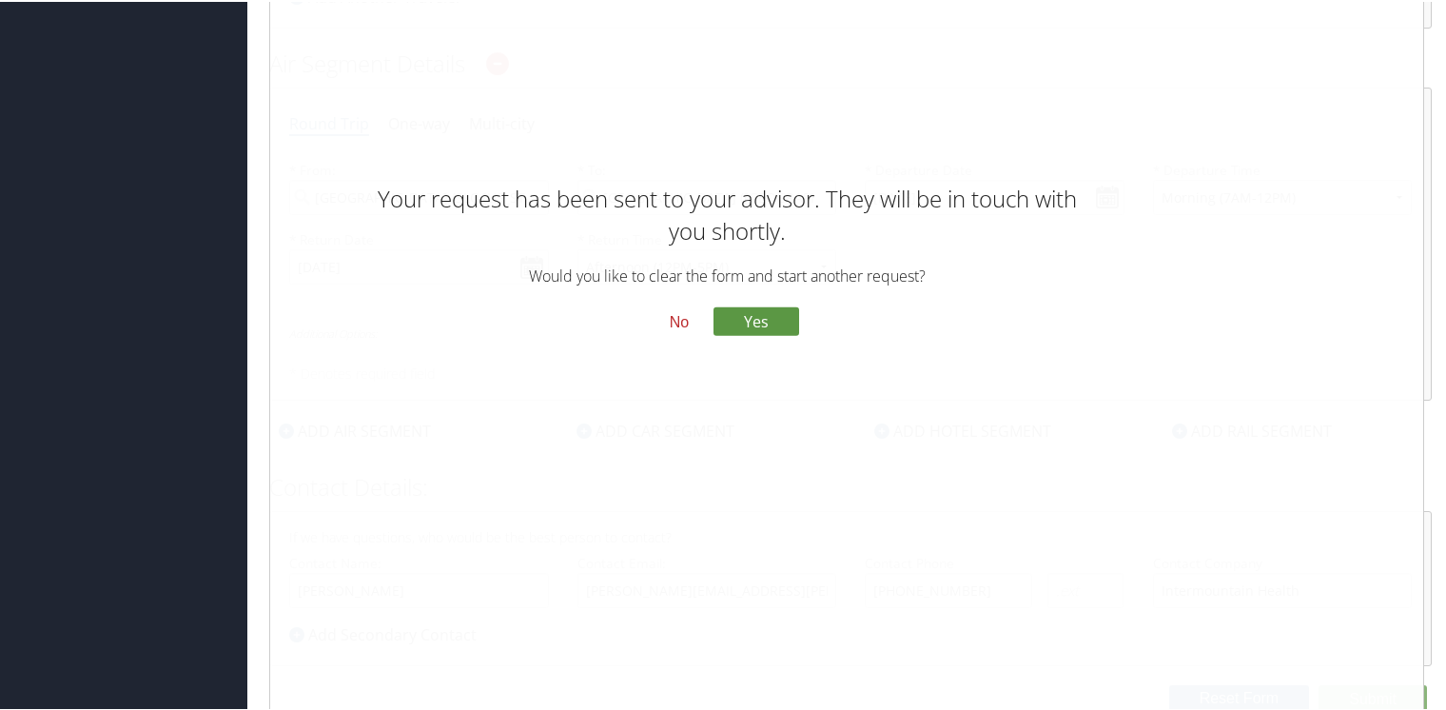
click at [678, 327] on button "No" at bounding box center [679, 320] width 49 height 32
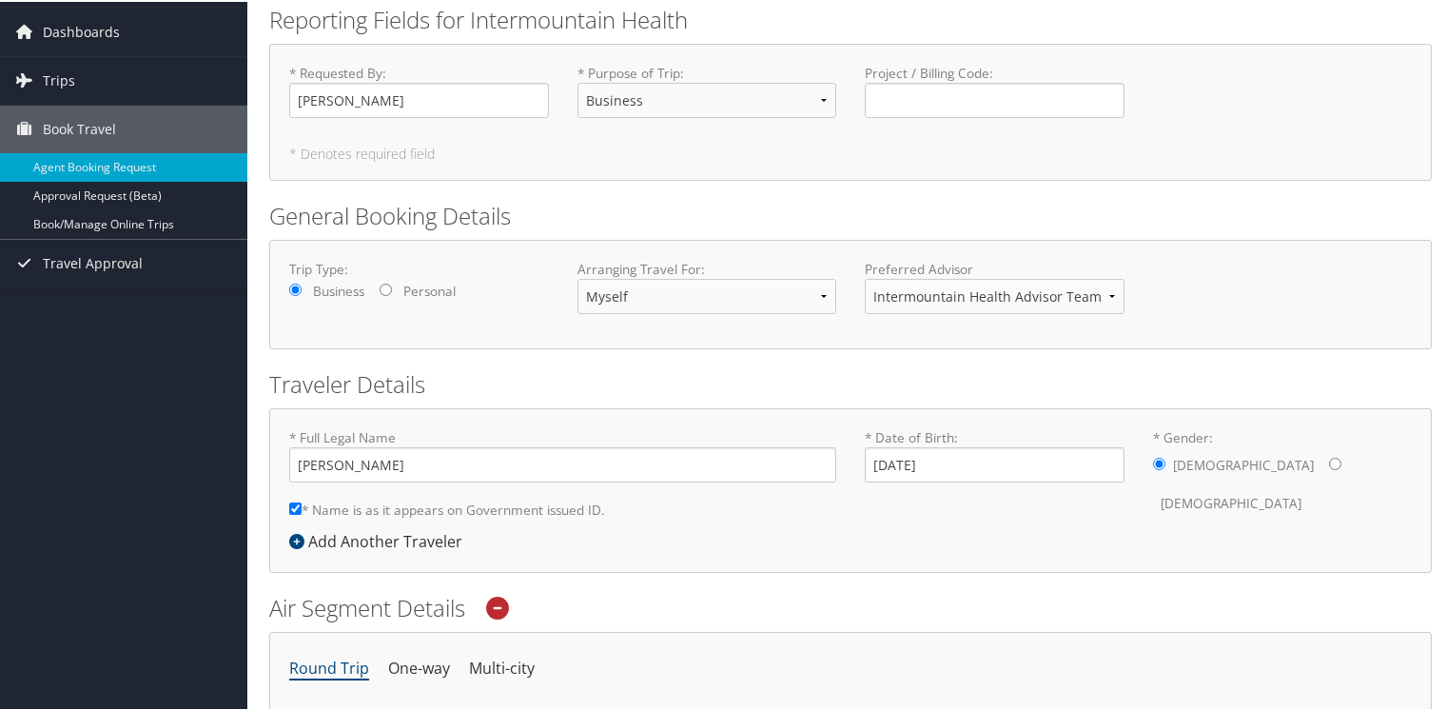
scroll to position [0, 0]
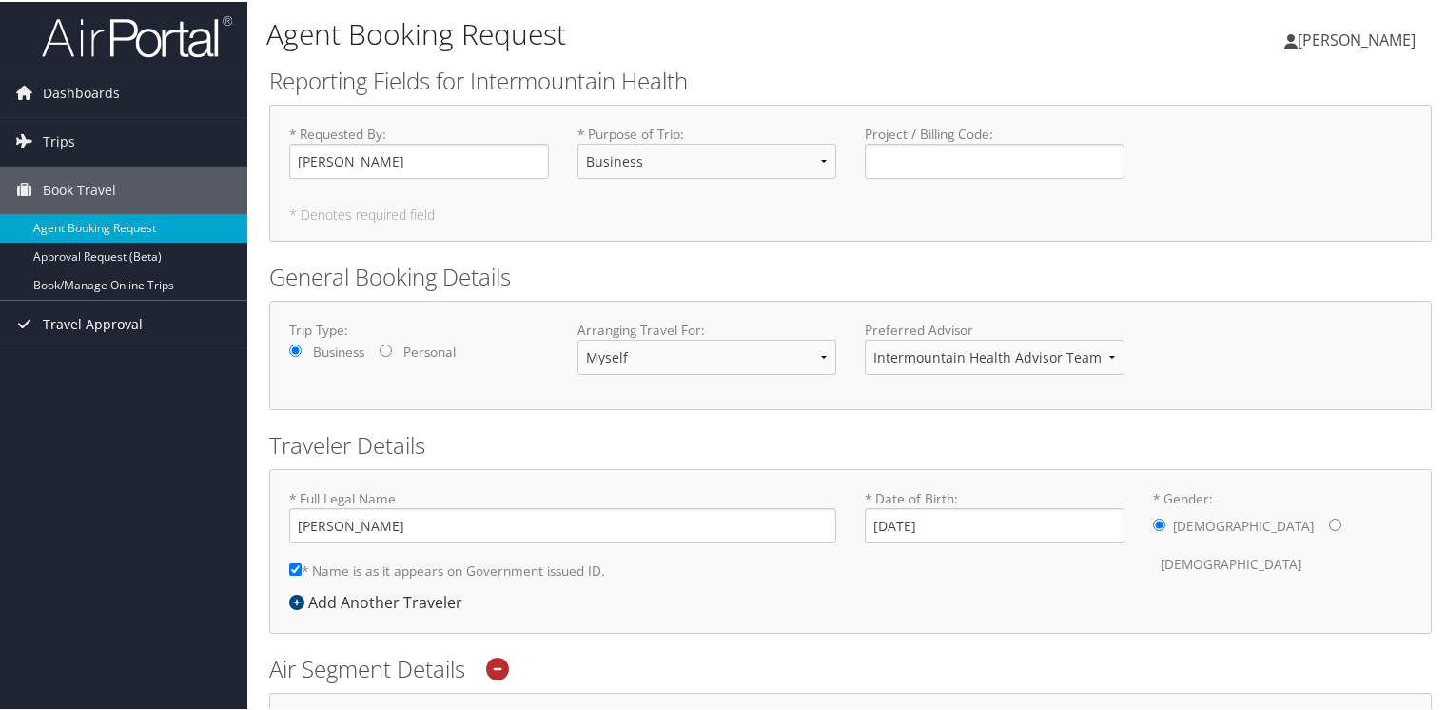
click at [118, 321] on span "Travel Approval" at bounding box center [93, 323] width 100 height 48
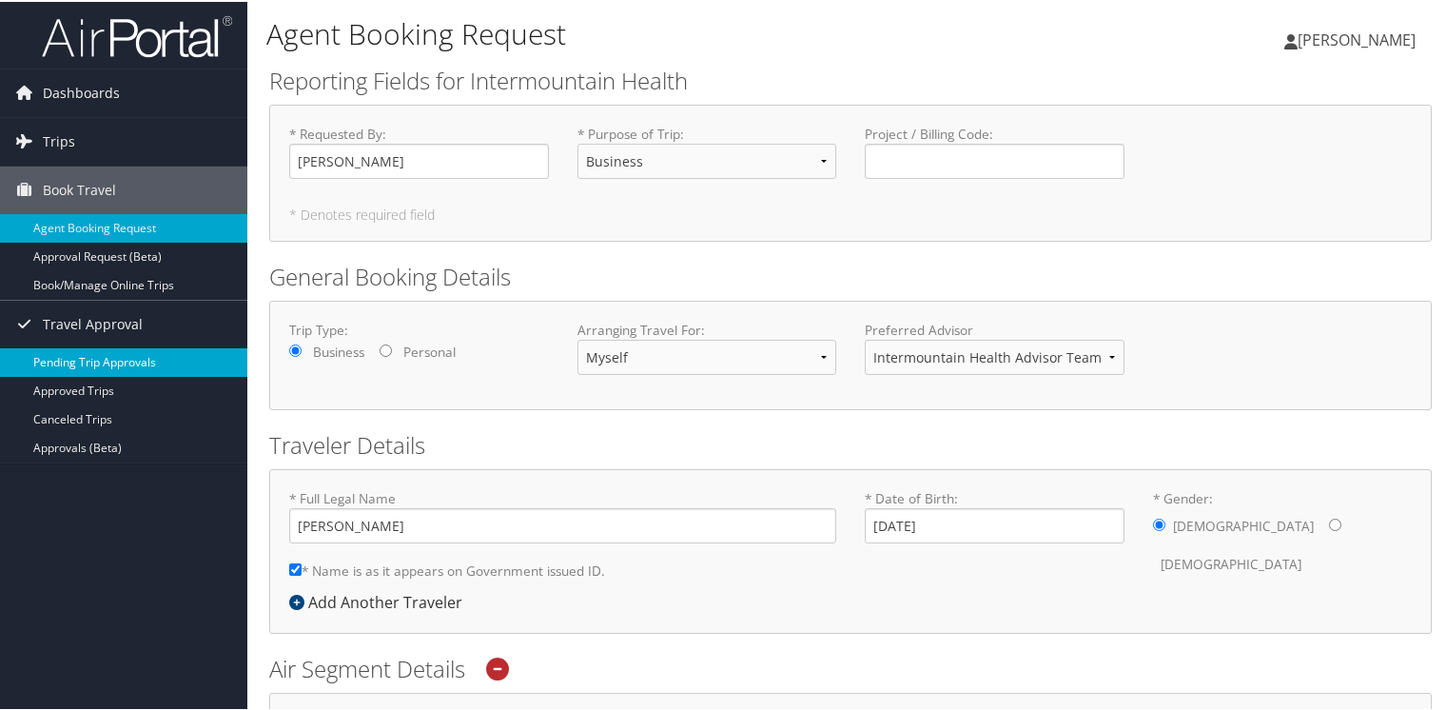
click at [117, 348] on link "Pending Trip Approvals" at bounding box center [123, 360] width 247 height 29
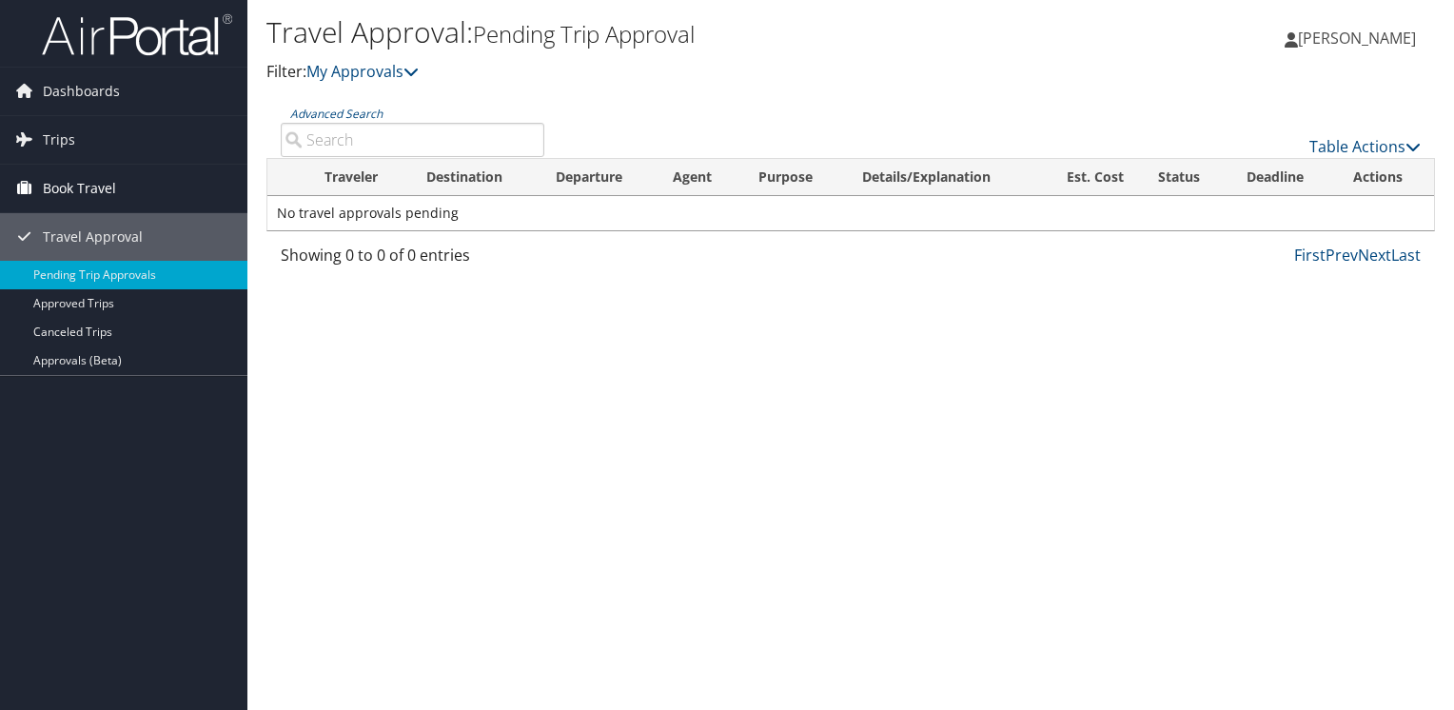
click at [103, 183] on span "Book Travel" at bounding box center [79, 189] width 73 height 48
